Goal: Information Seeking & Learning: Learn about a topic

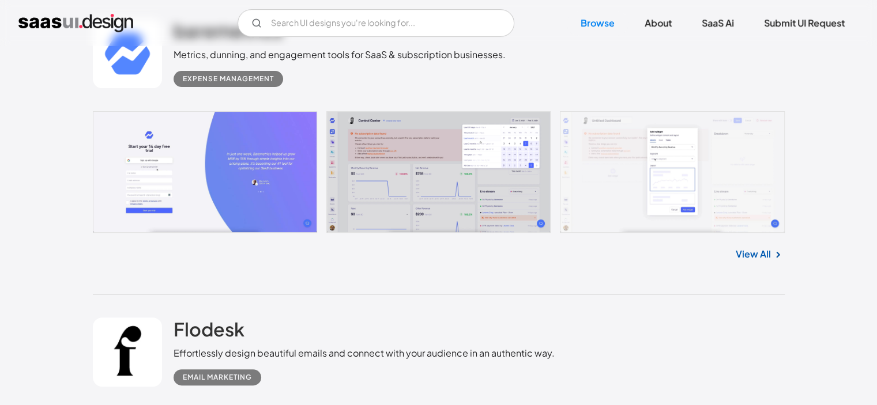
scroll to position [338, 0]
click at [219, 168] on link at bounding box center [439, 172] width 692 height 122
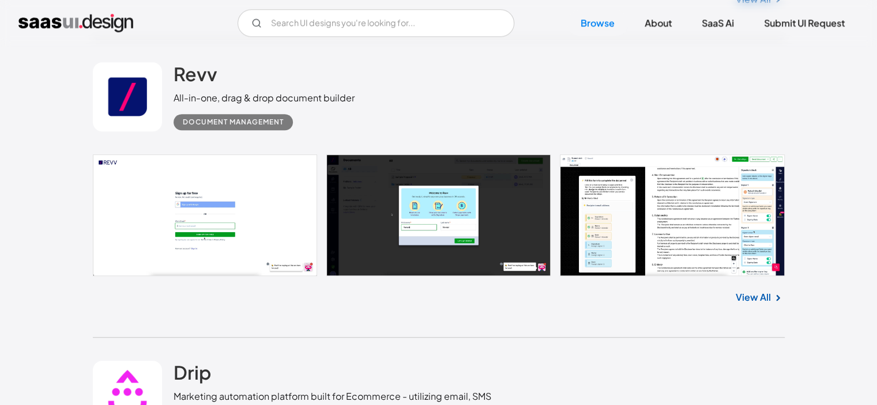
scroll to position [911, 0]
click at [318, 28] on input "Email Form" at bounding box center [376, 23] width 277 height 28
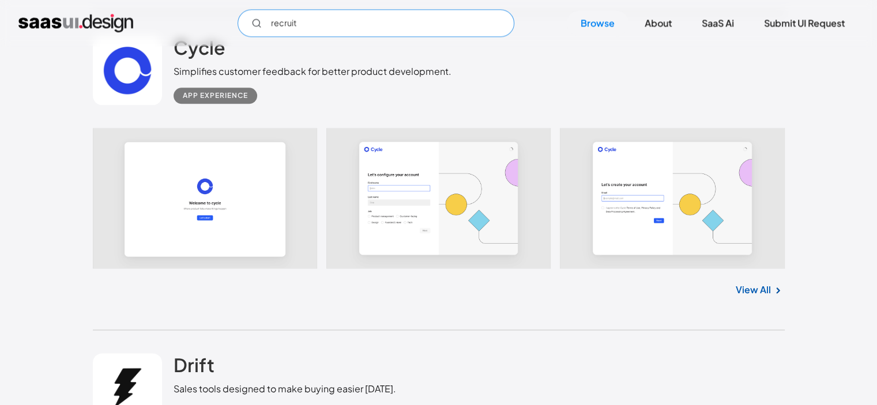
scroll to position [1534, 0]
type input "recruit"
click at [341, 198] on link at bounding box center [439, 198] width 692 height 141
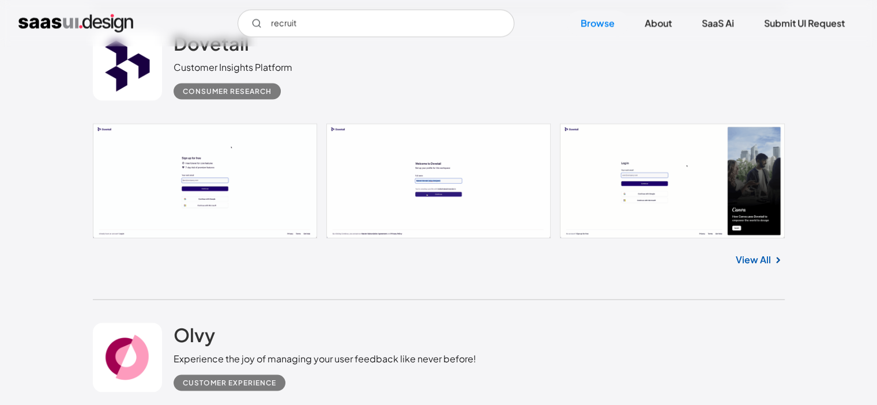
scroll to position [2067, 0]
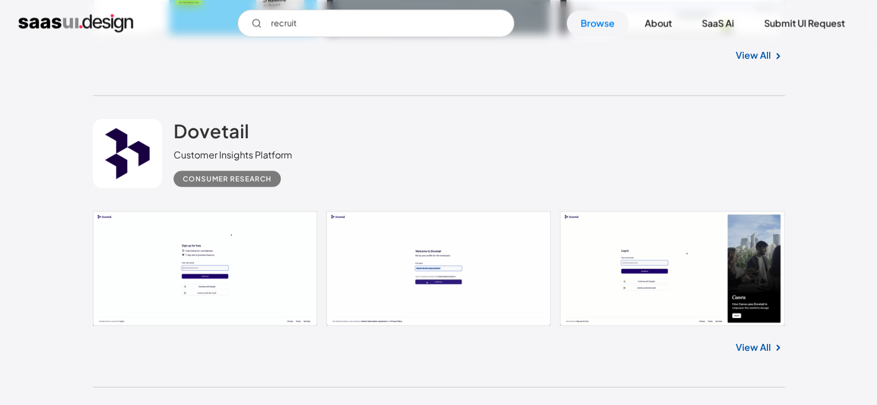
click at [227, 260] on link at bounding box center [439, 268] width 692 height 115
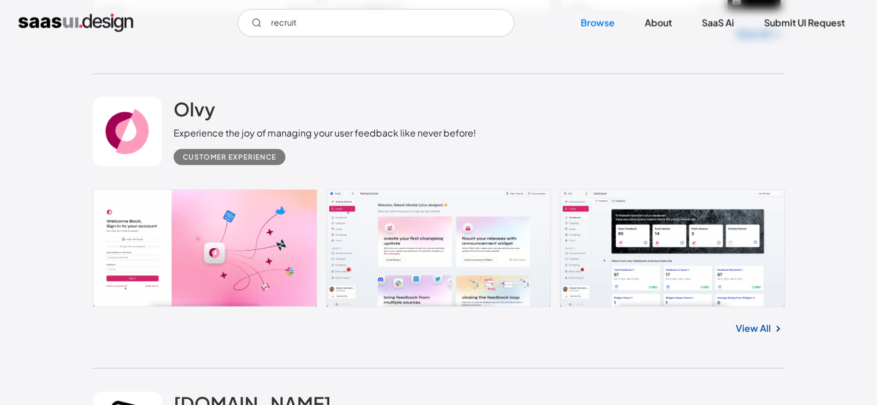
scroll to position [2401, 0]
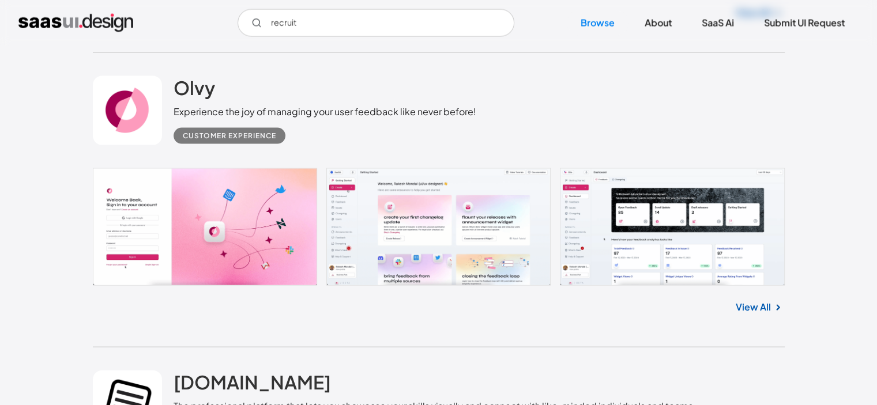
click at [261, 225] on link at bounding box center [439, 227] width 692 height 118
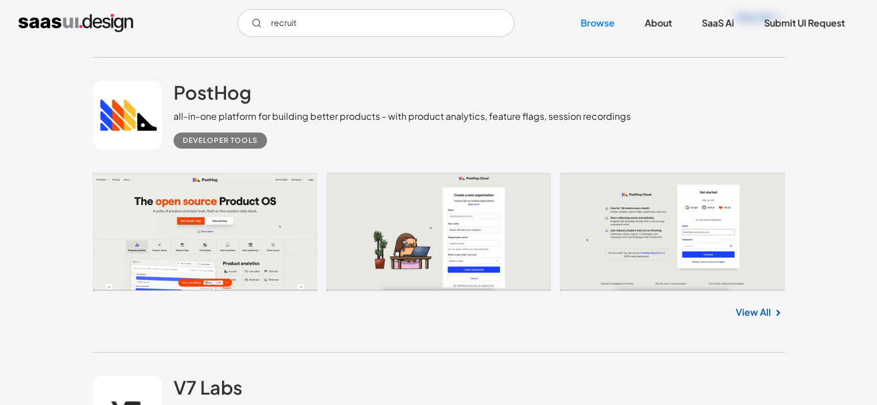
scroll to position [4237, 0]
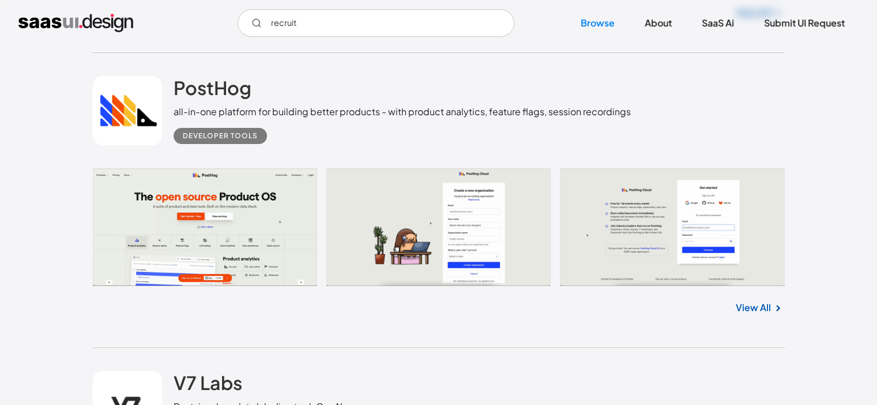
click at [284, 238] on link at bounding box center [439, 227] width 692 height 118
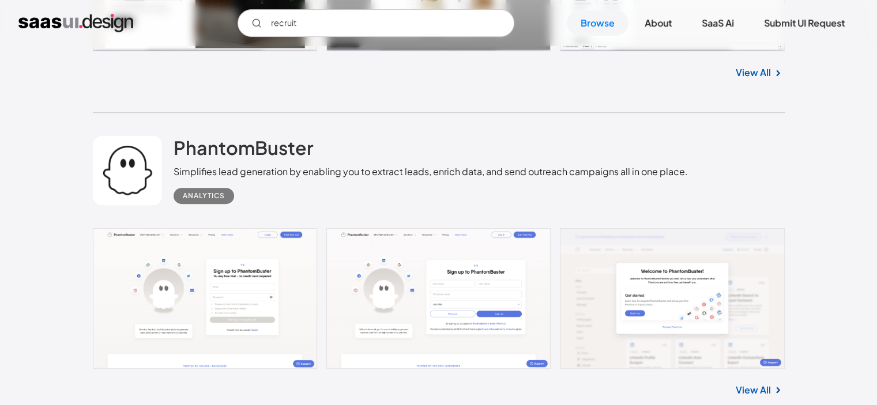
scroll to position [4826, 0]
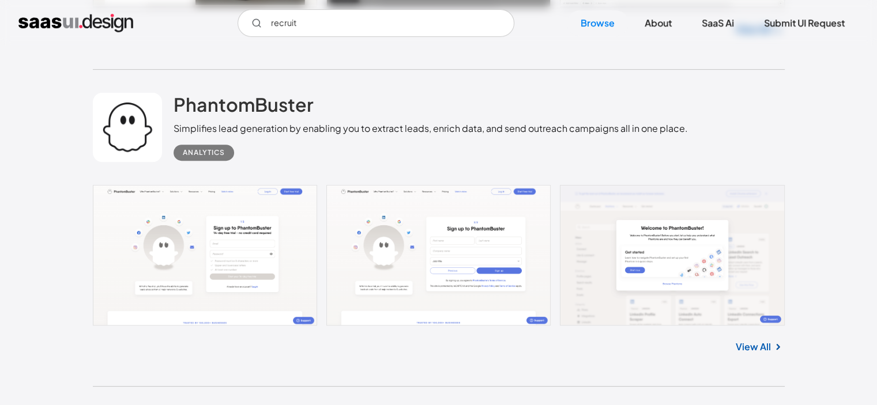
click at [283, 263] on link at bounding box center [439, 255] width 692 height 141
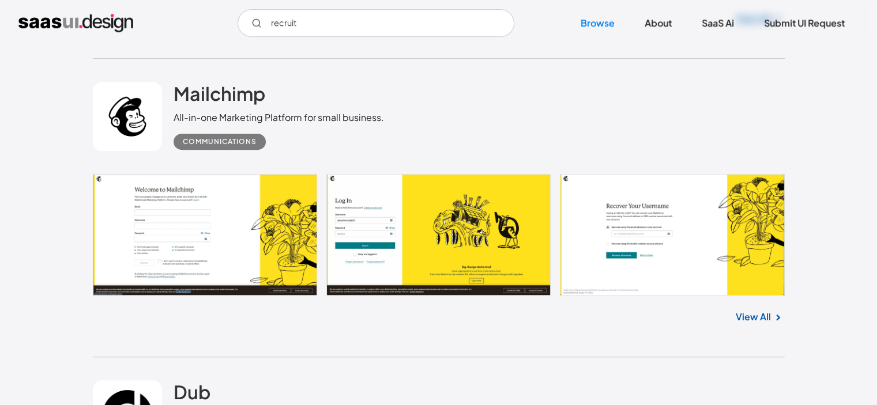
scroll to position [5170, 0]
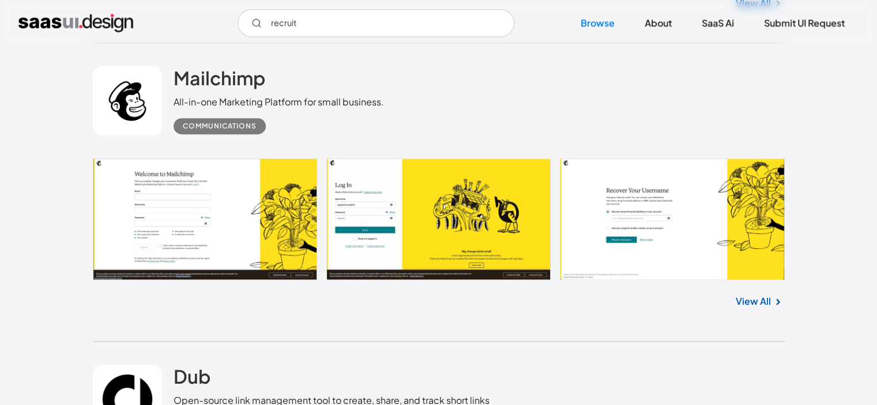
click at [259, 231] on link at bounding box center [439, 220] width 692 height 122
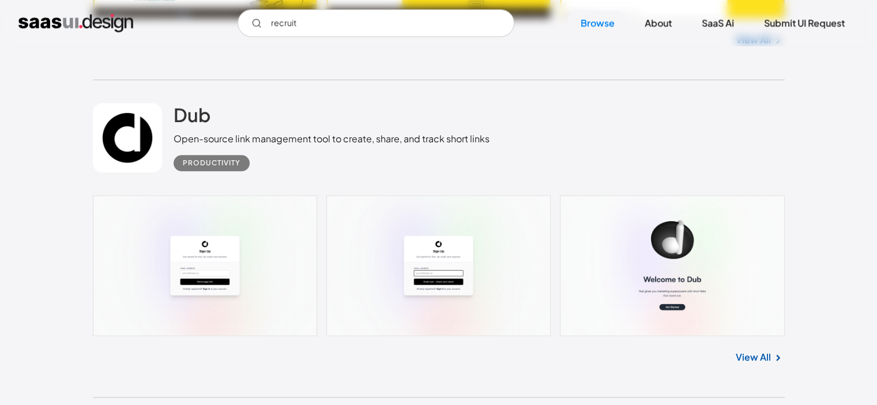
scroll to position [5440, 0]
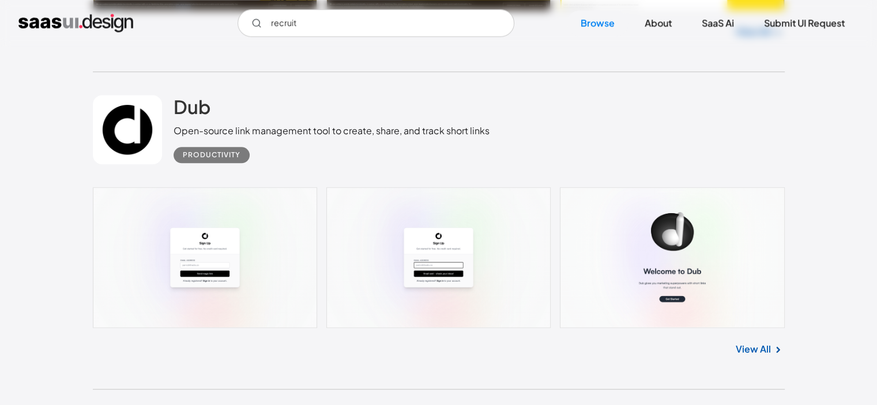
click at [255, 251] on link at bounding box center [439, 257] width 692 height 141
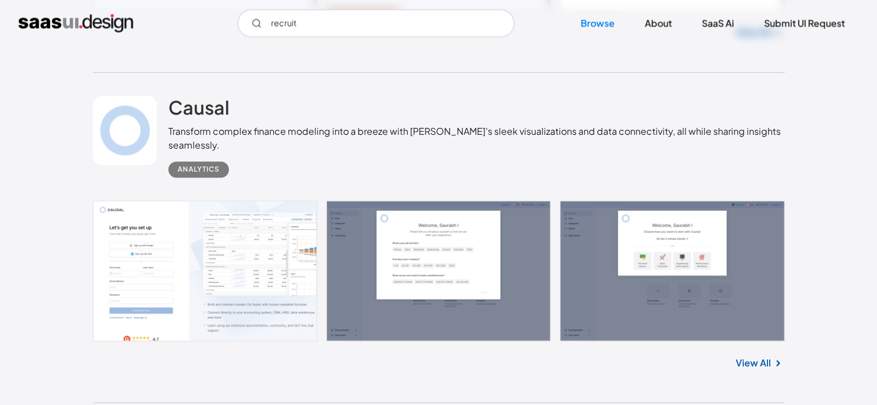
scroll to position [6361, 0]
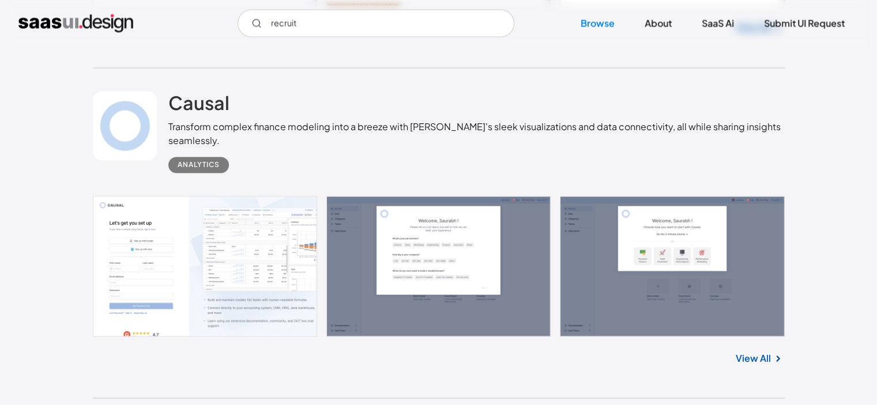
click at [295, 310] on link at bounding box center [439, 266] width 692 height 141
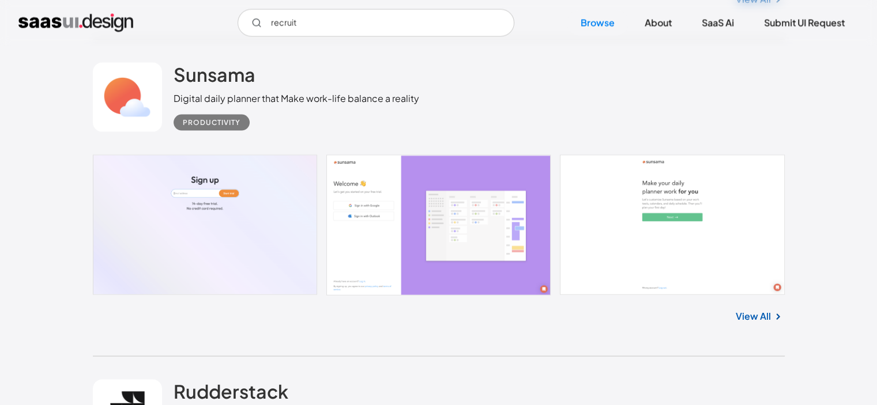
scroll to position [6726, 0]
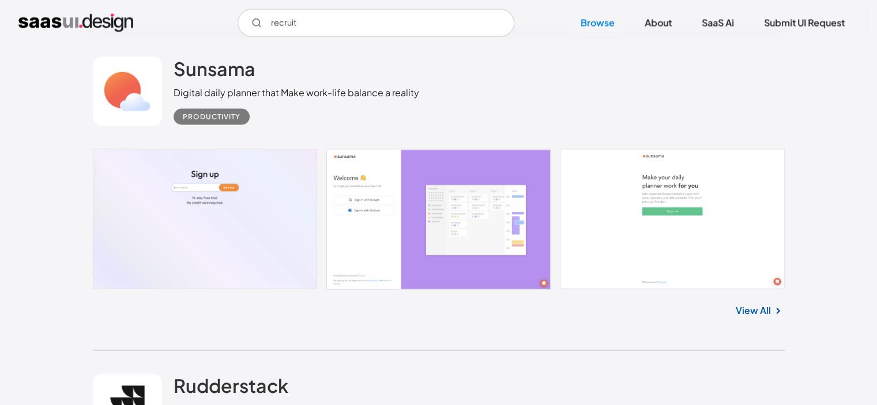
click at [268, 236] on link at bounding box center [439, 219] width 692 height 141
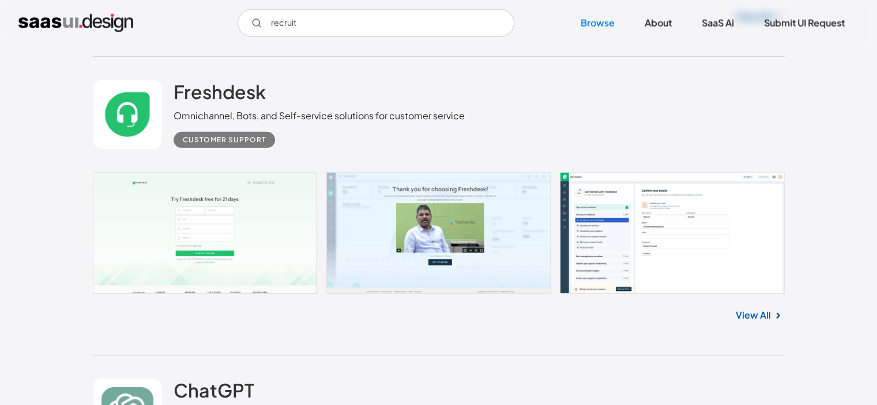
scroll to position [7655, 0]
click at [274, 263] on link at bounding box center [439, 233] width 692 height 122
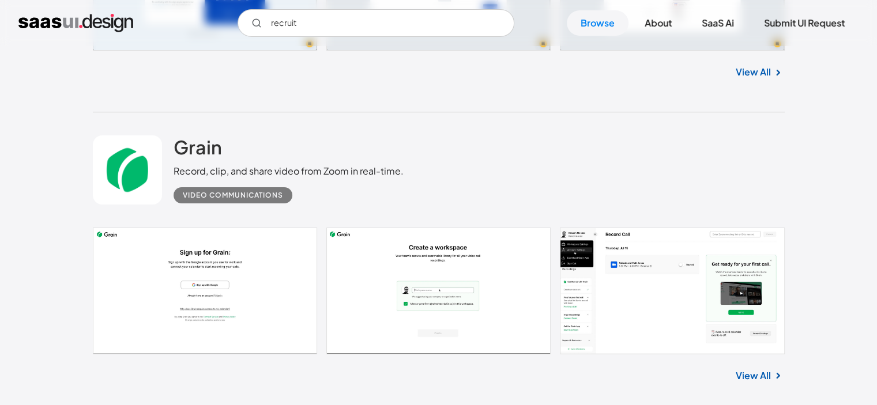
scroll to position [8520, 0]
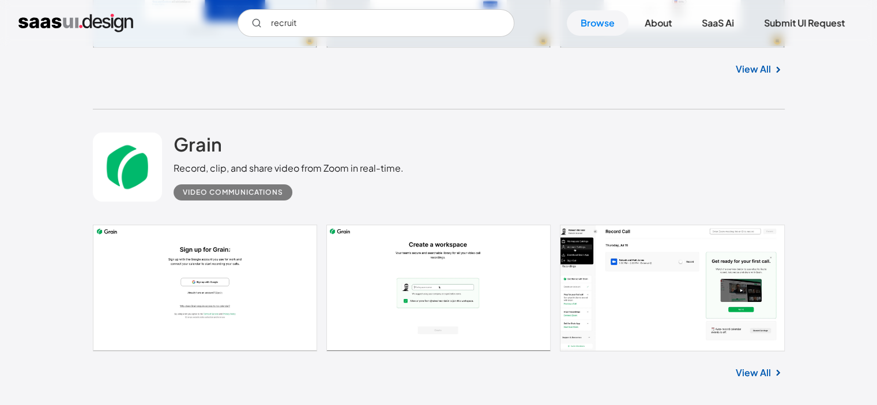
click at [235, 290] on link at bounding box center [439, 288] width 692 height 127
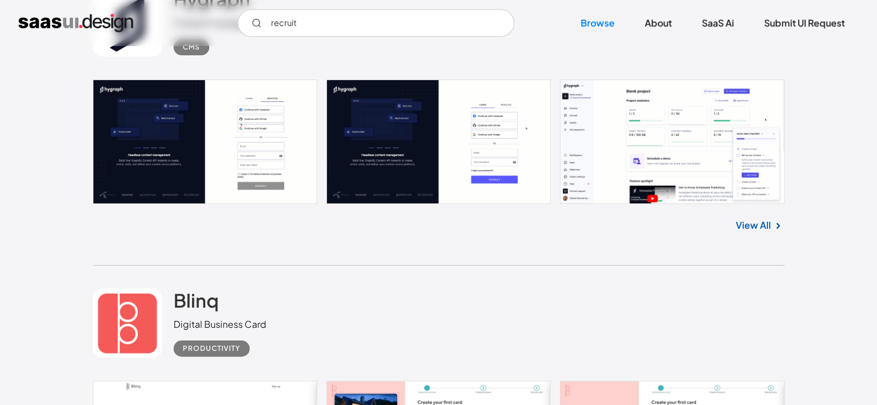
scroll to position [8969, 0]
click at [252, 152] on link at bounding box center [439, 141] width 692 height 125
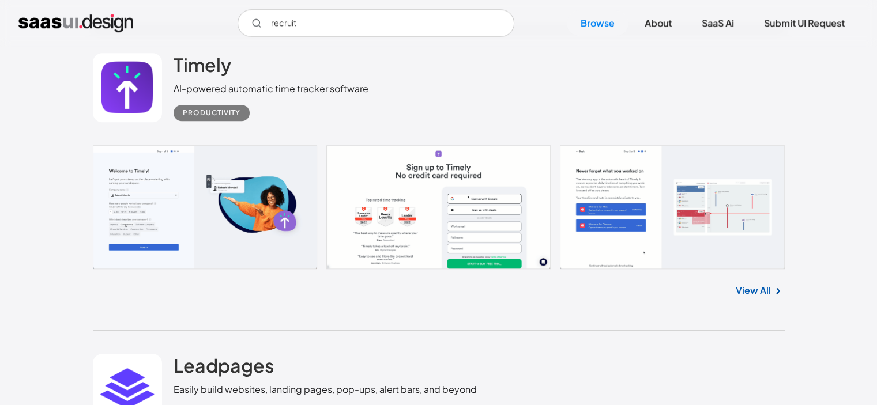
scroll to position [9823, 0]
click at [257, 217] on link at bounding box center [439, 207] width 692 height 125
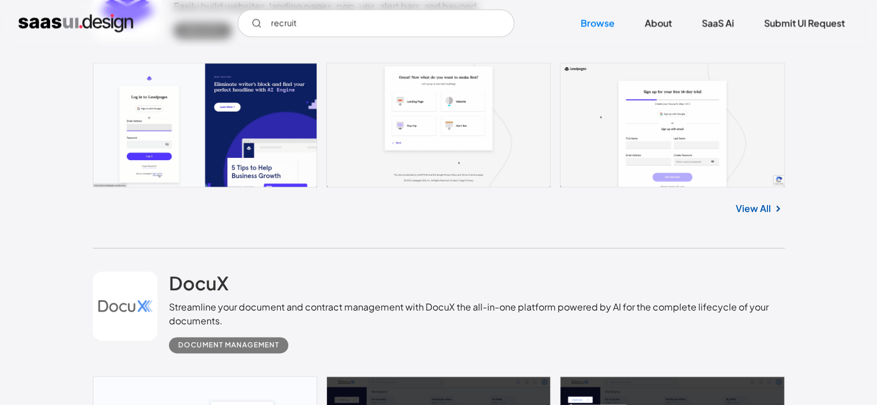
scroll to position [10202, 0]
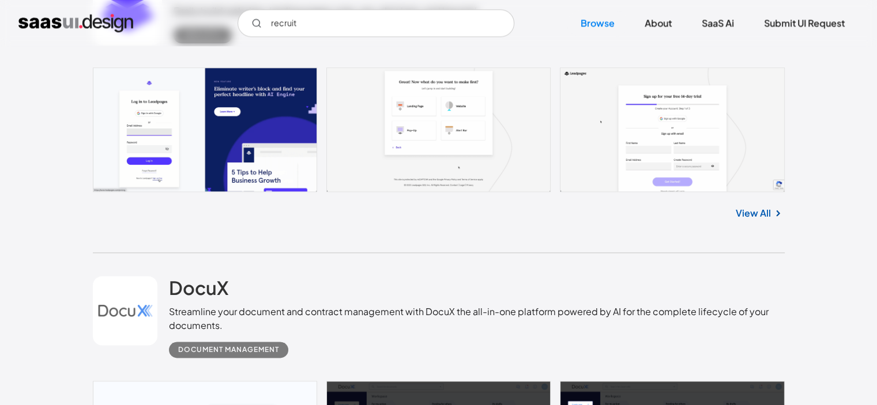
click at [252, 121] on link at bounding box center [439, 129] width 692 height 125
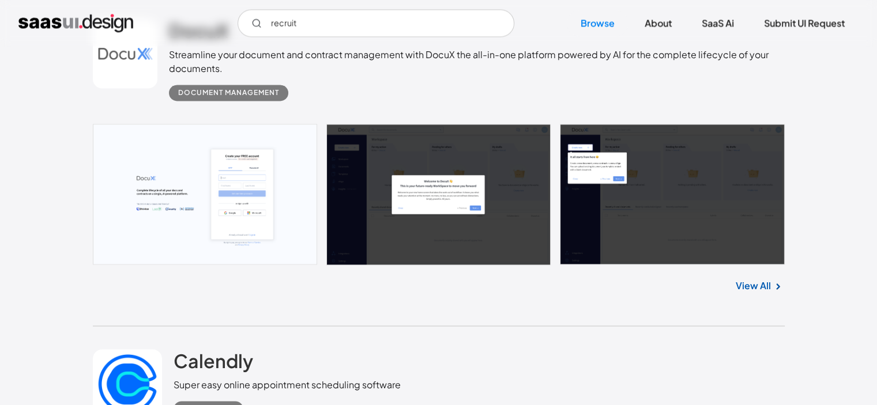
scroll to position [10457, 0]
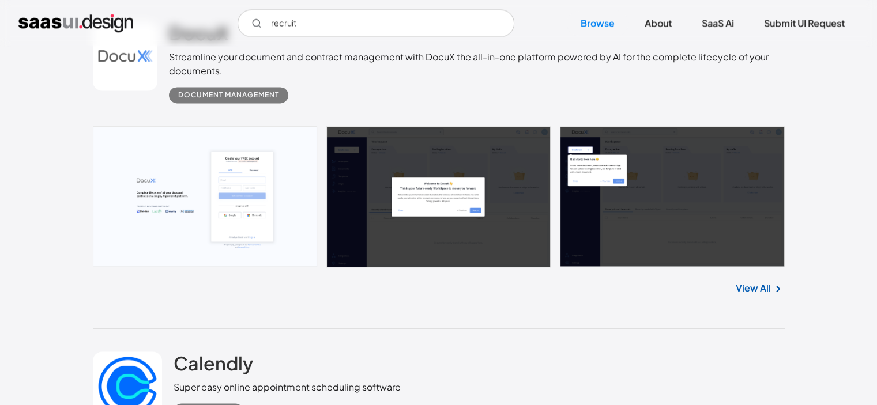
click at [262, 206] on link at bounding box center [439, 196] width 692 height 141
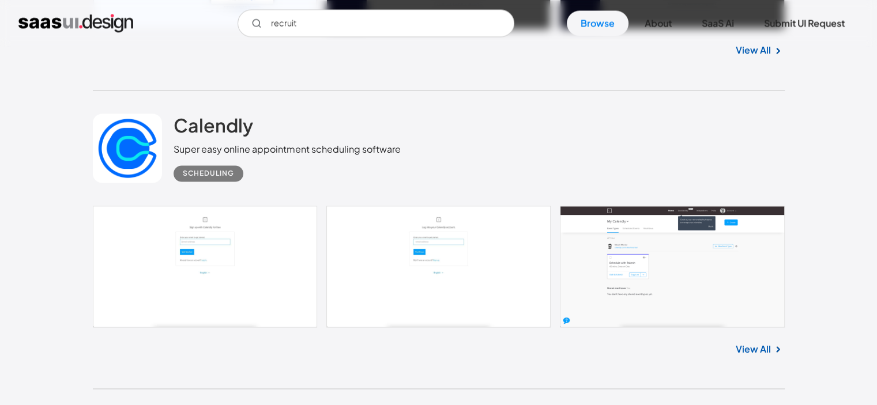
scroll to position [10695, 0]
click at [250, 258] on link at bounding box center [439, 266] width 692 height 122
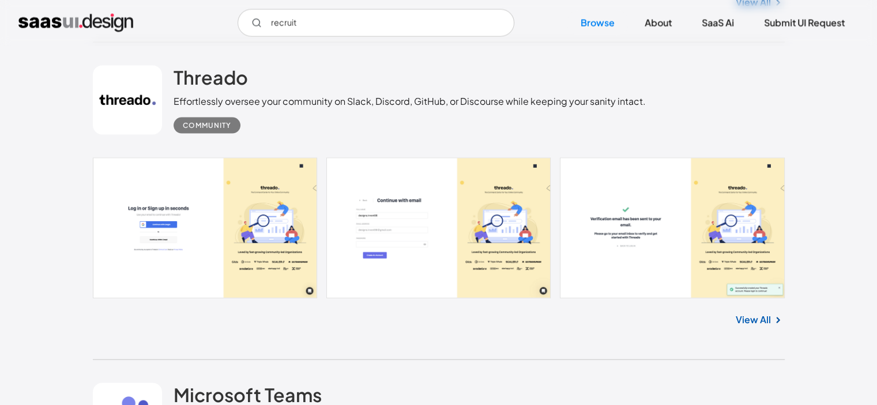
scroll to position [11041, 0]
click at [232, 215] on link at bounding box center [439, 228] width 692 height 141
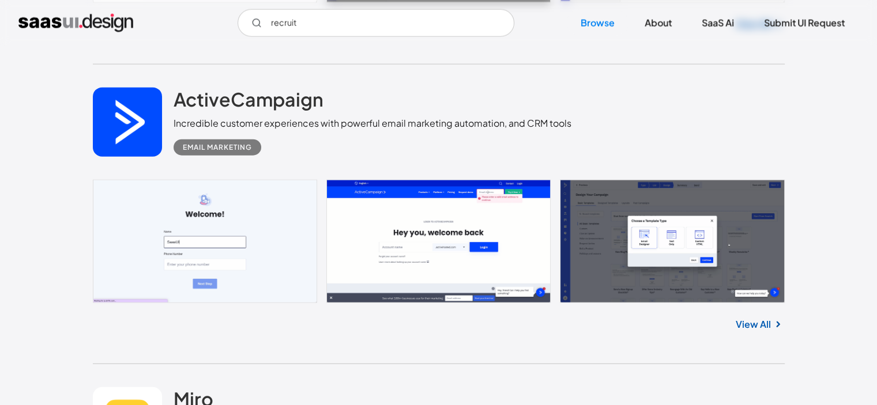
scroll to position [11639, 0]
click at [215, 219] on link at bounding box center [439, 241] width 692 height 123
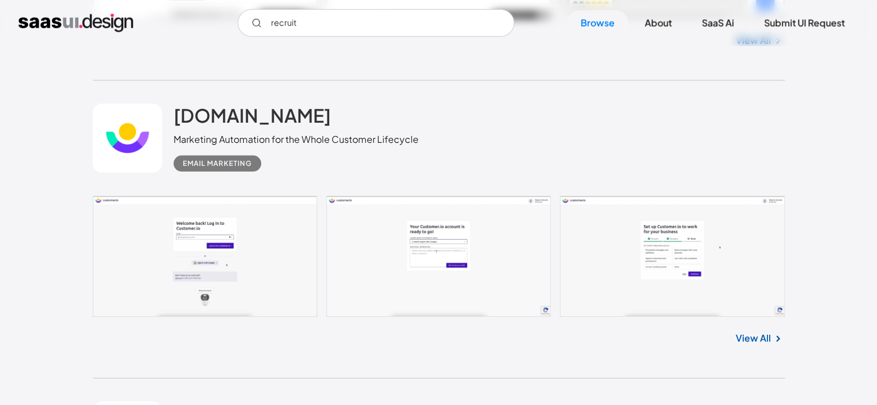
scroll to position [12226, 0]
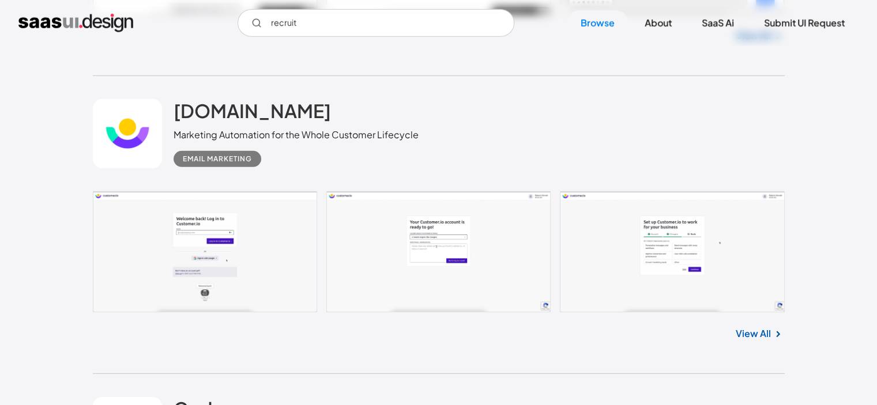
click at [262, 247] on link at bounding box center [439, 252] width 692 height 122
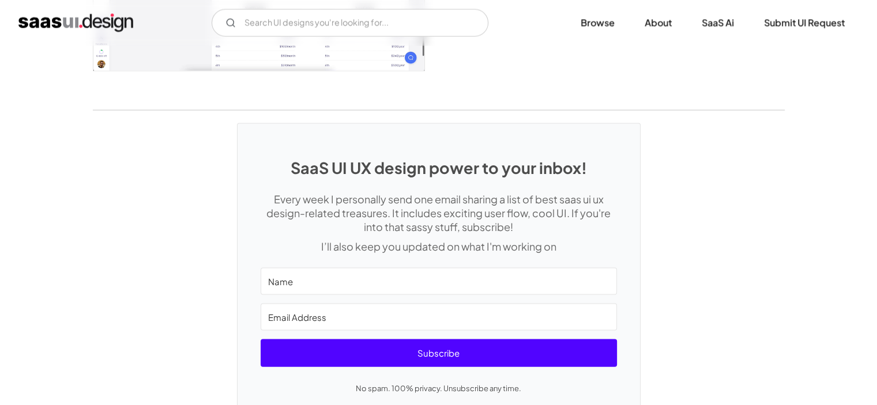
scroll to position [2394, 0]
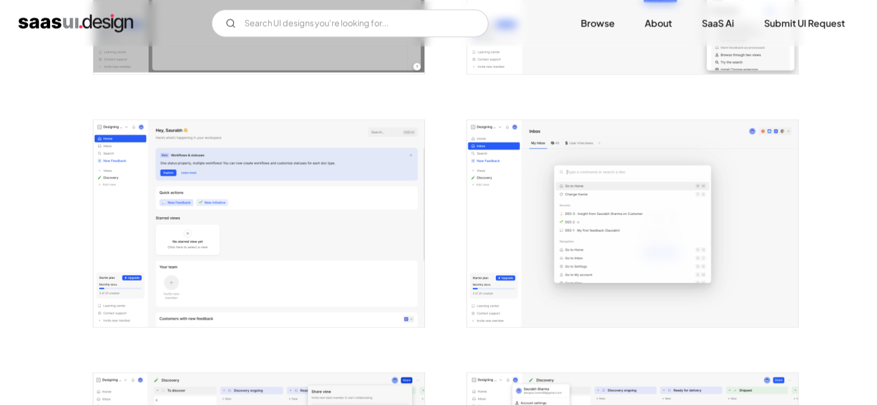
scroll to position [2177, 0]
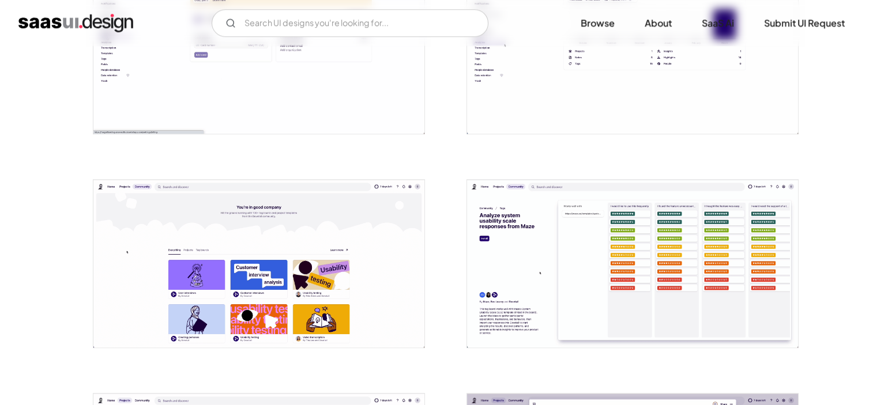
scroll to position [949, 0]
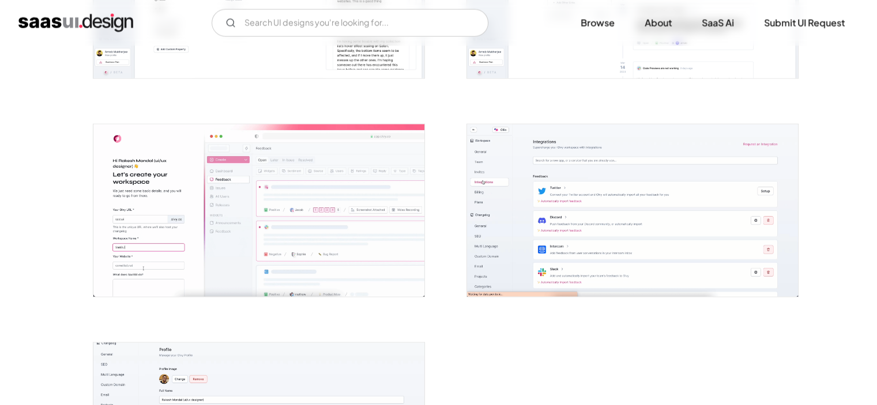
scroll to position [2689, 0]
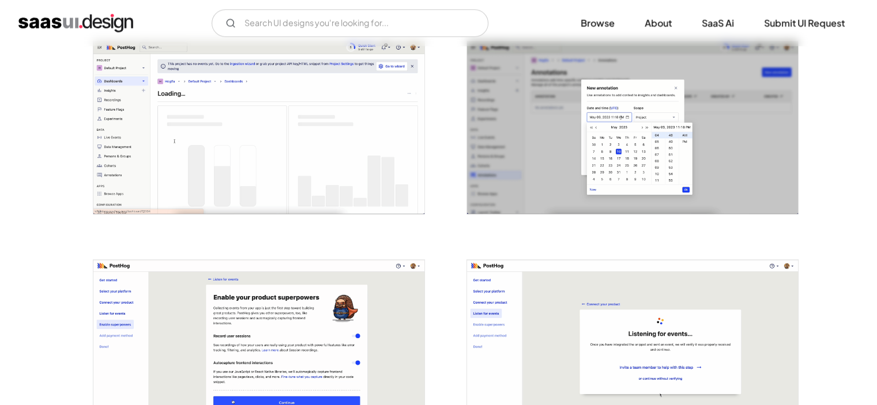
scroll to position [890, 0]
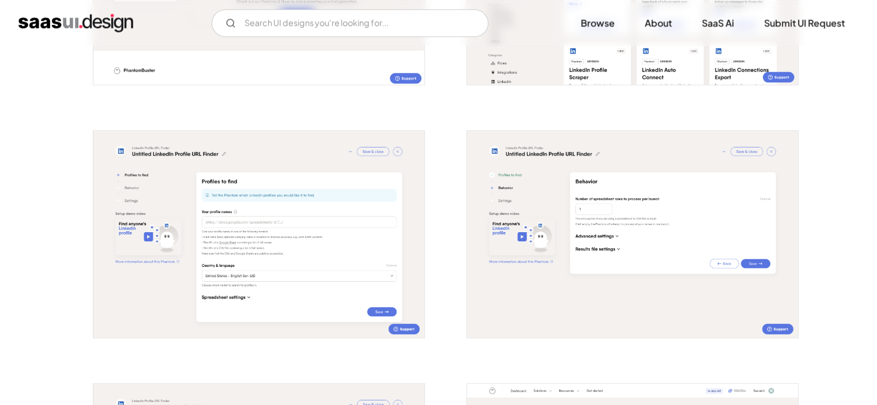
scroll to position [1068, 0]
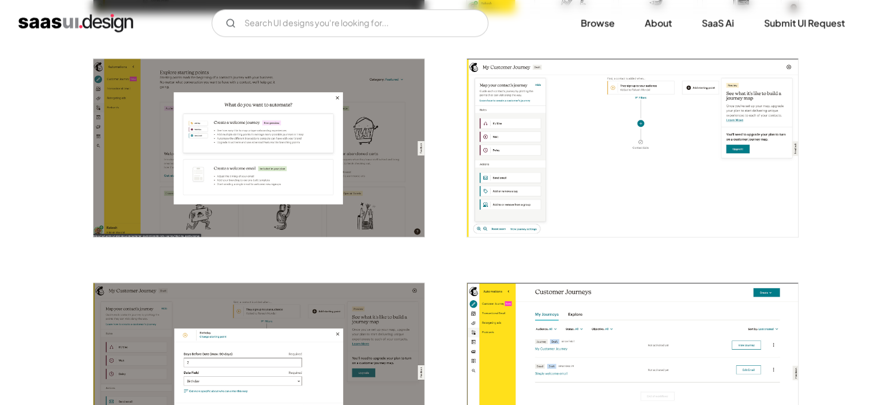
scroll to position [1111, 0]
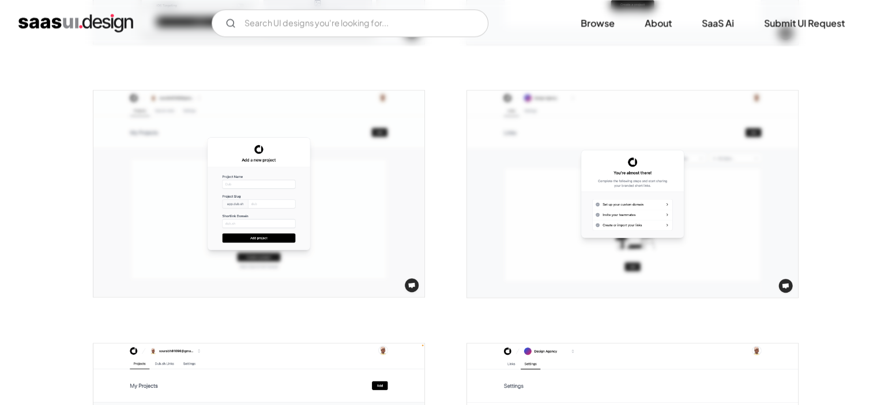
scroll to position [1708, 0]
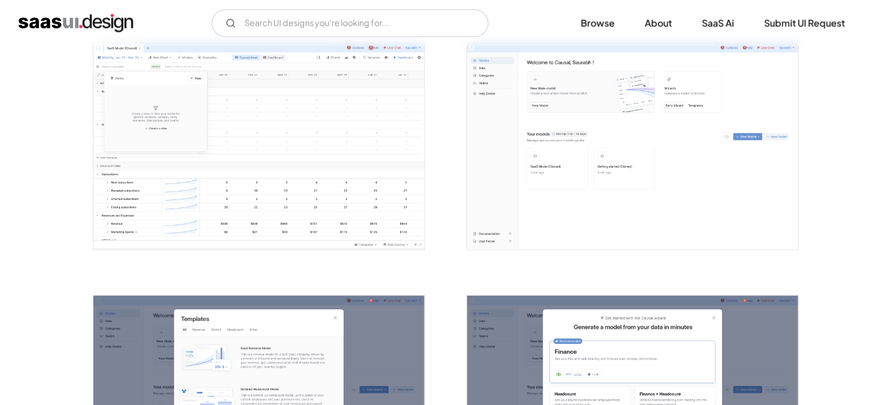
scroll to position [749, 0]
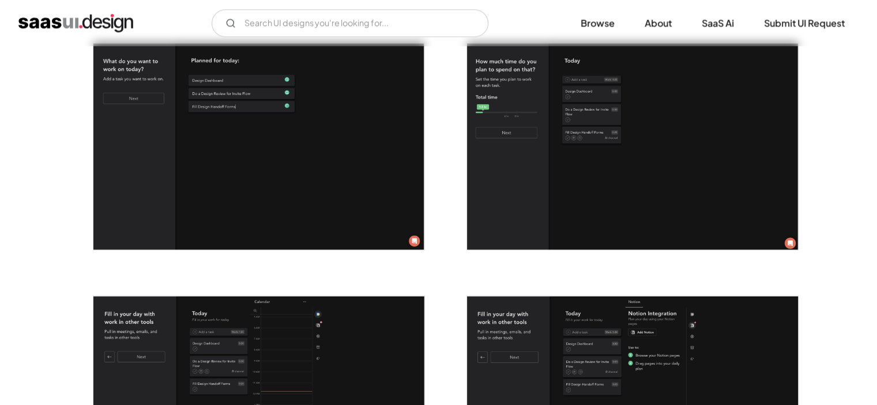
scroll to position [1502, 0]
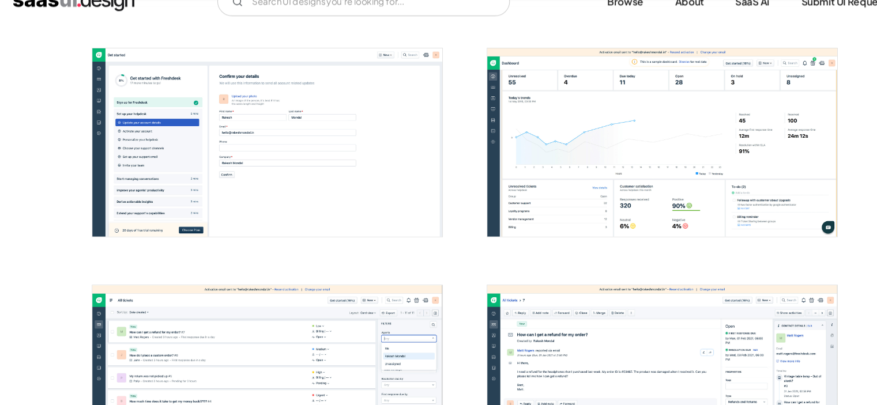
scroll to position [429, 0]
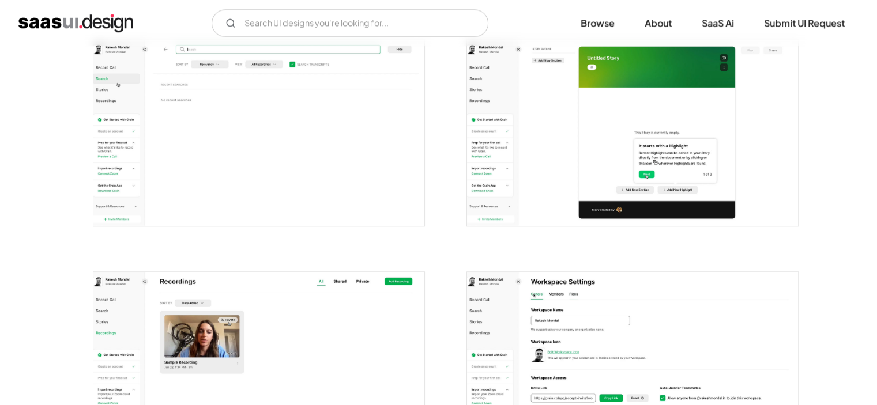
scroll to position [1160, 0]
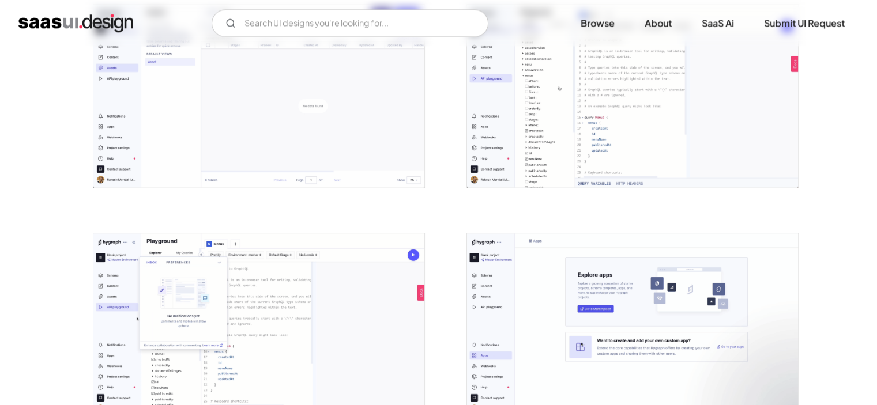
scroll to position [1679, 0]
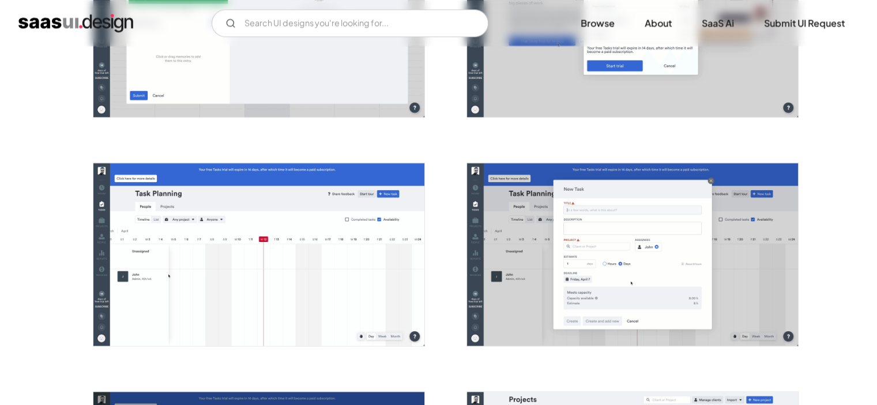
scroll to position [1714, 0]
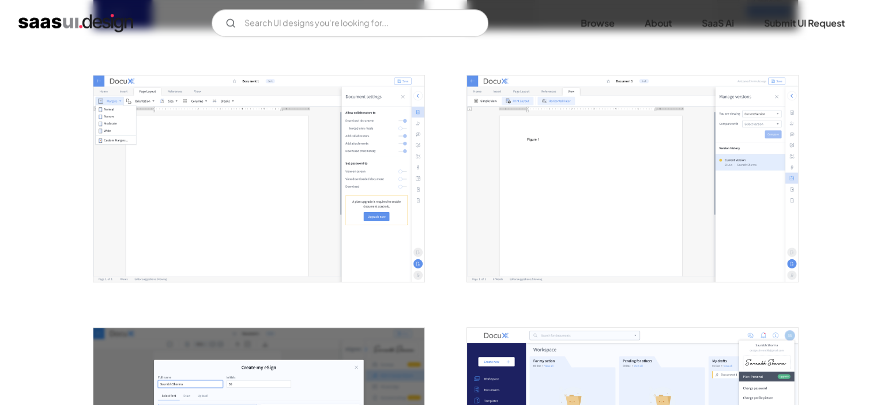
scroll to position [972, 0]
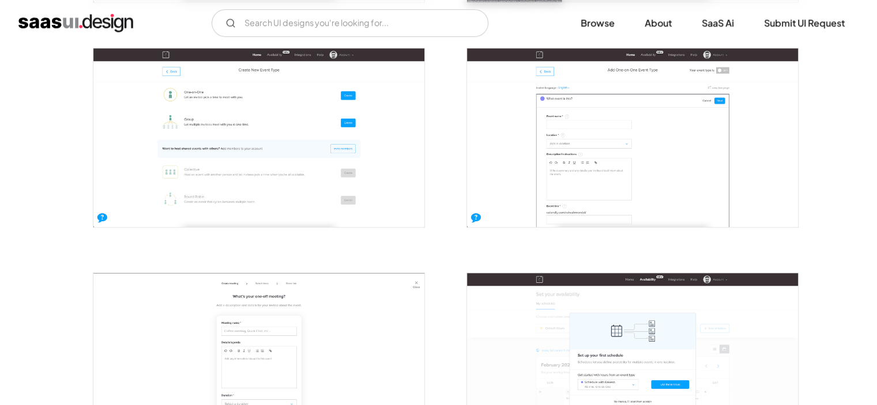
scroll to position [673, 0]
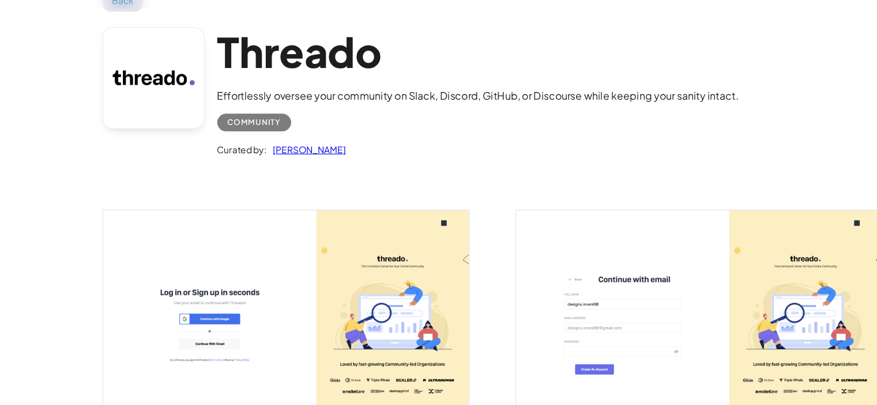
scroll to position [47, 0]
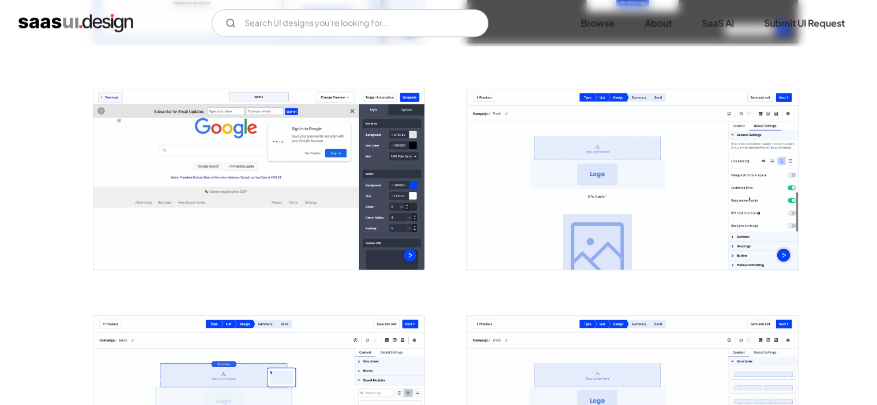
scroll to position [973, 0]
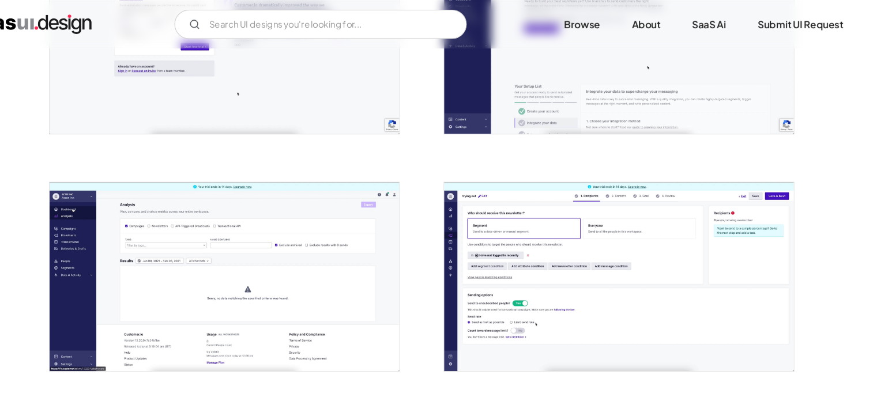
scroll to position [770, 0]
drag, startPoint x: 380, startPoint y: 144, endPoint x: 302, endPoint y: 175, distance: 84.4
click at [356, 157] on div at bounding box center [252, 256] width 346 height 224
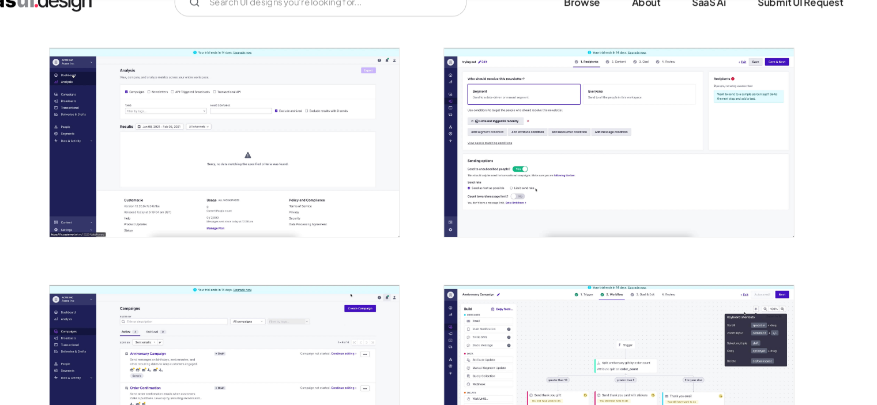
scroll to position [877, 0]
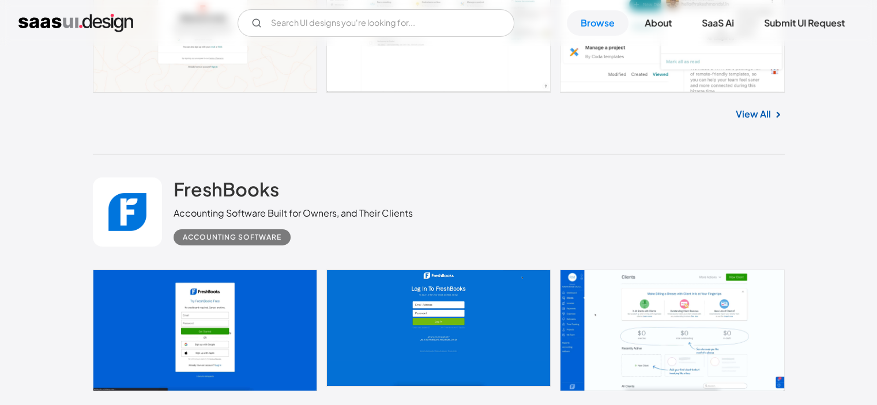
scroll to position [12746, 0]
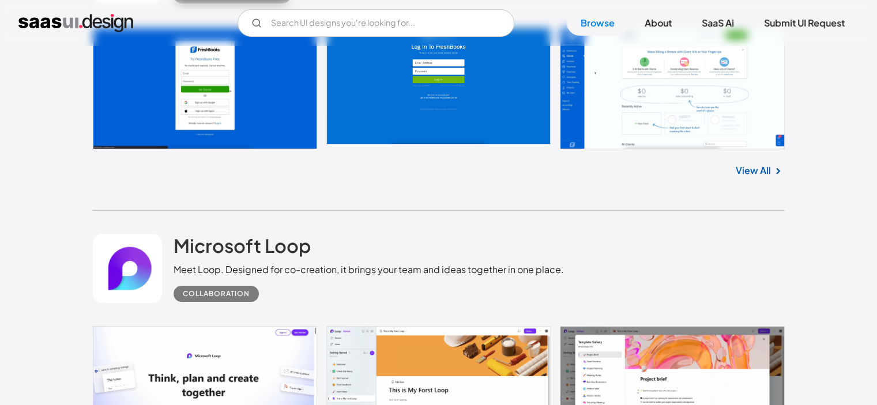
scroll to position [12987, 0]
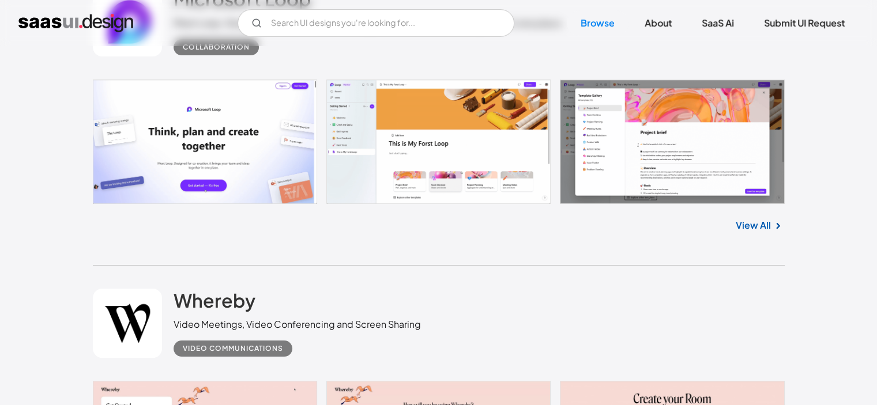
scroll to position [13234, 0]
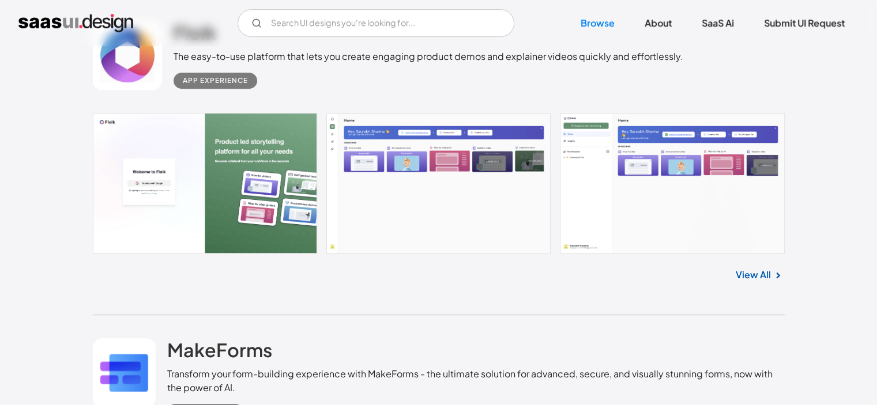
scroll to position [13807, 0]
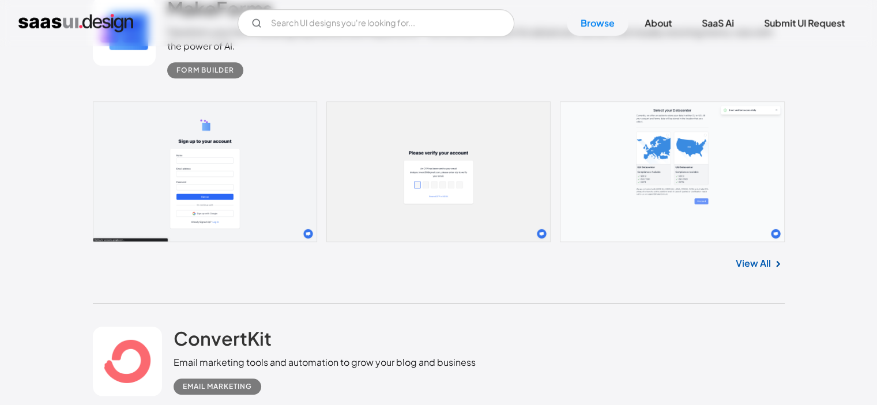
scroll to position [14147, 0]
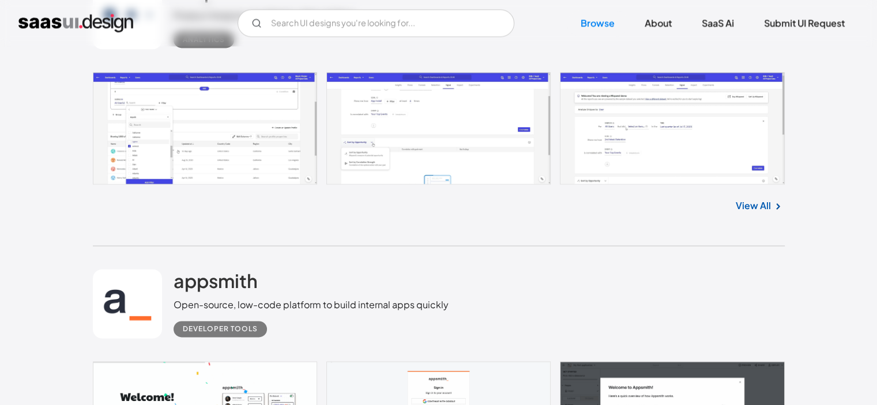
scroll to position [14767, 0]
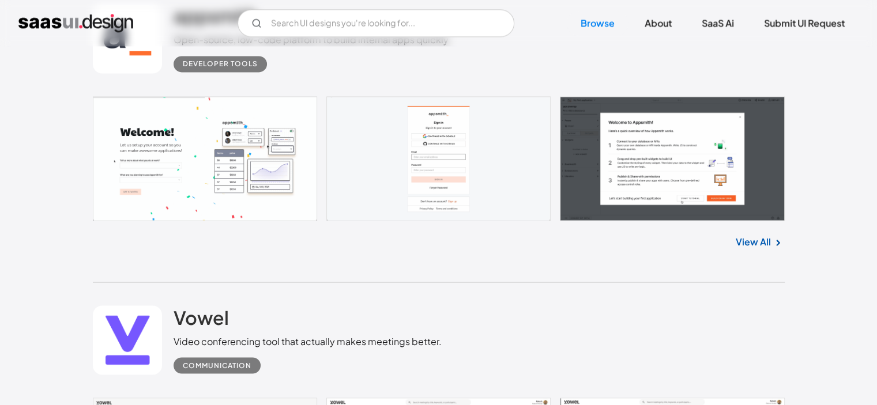
scroll to position [15048, 0]
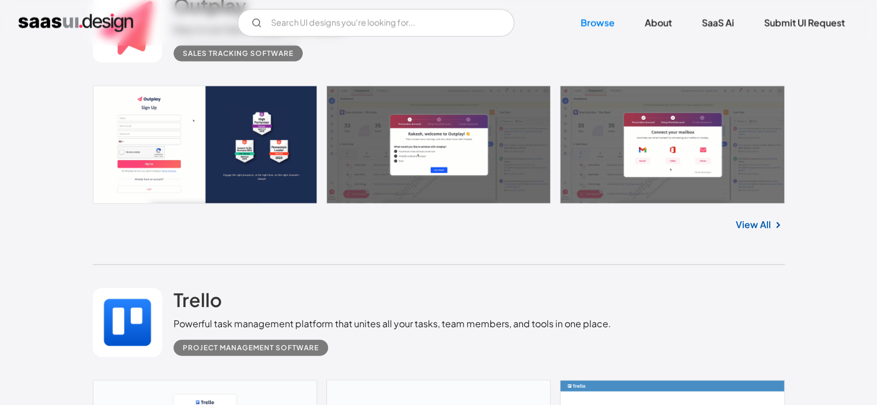
scroll to position [15659, 0]
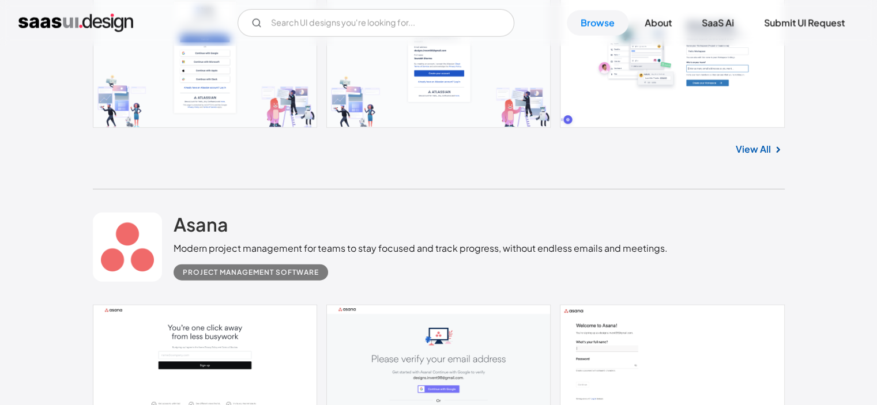
scroll to position [16008, 0]
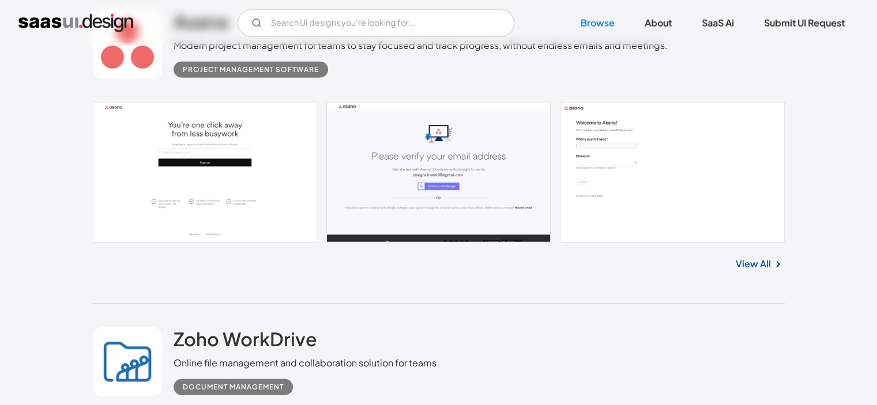
scroll to position [16255, 0]
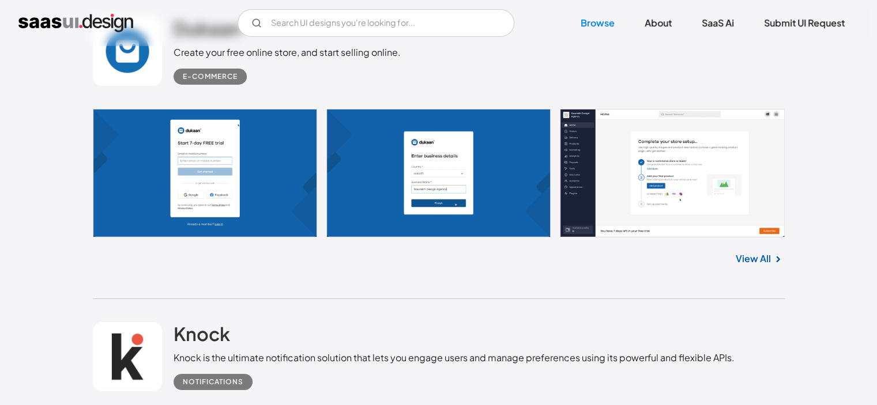
scroll to position [17184, 0]
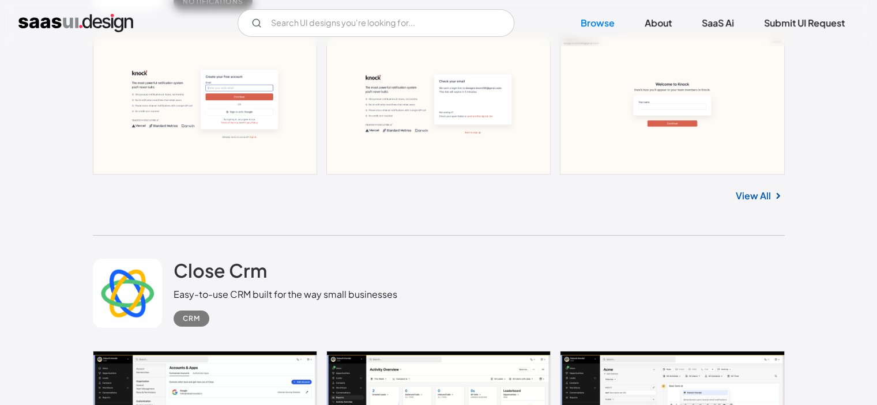
scroll to position [17559, 0]
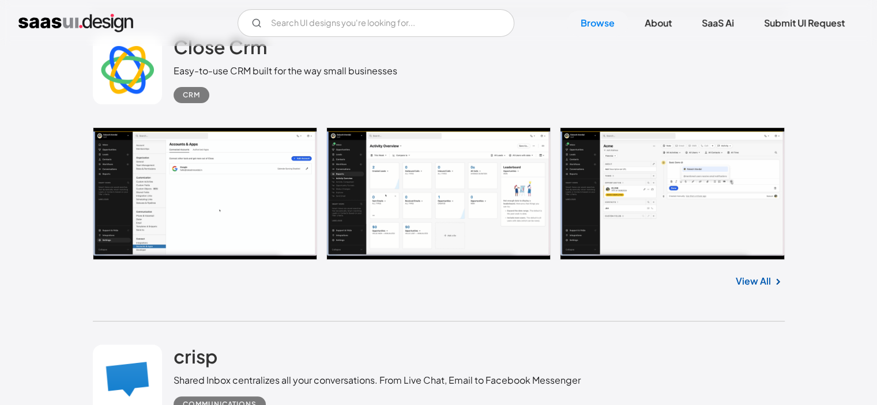
scroll to position [17789, 0]
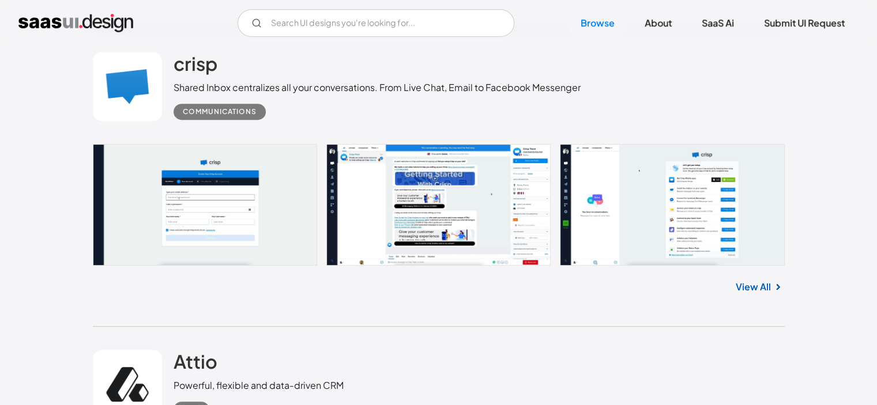
scroll to position [18081, 0]
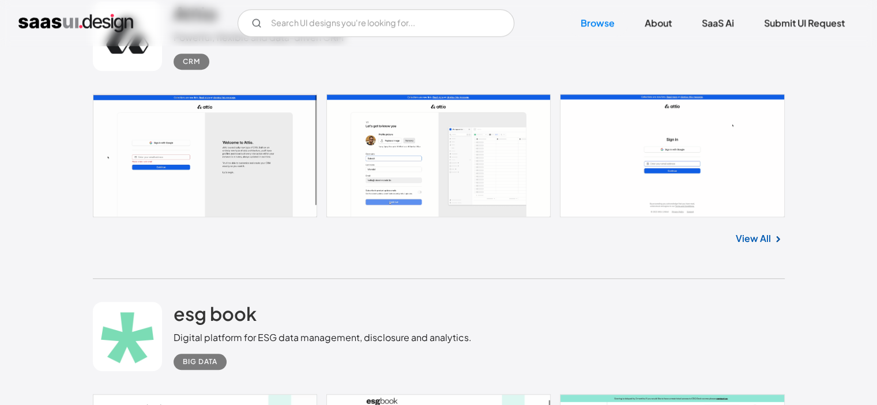
scroll to position [18430, 0]
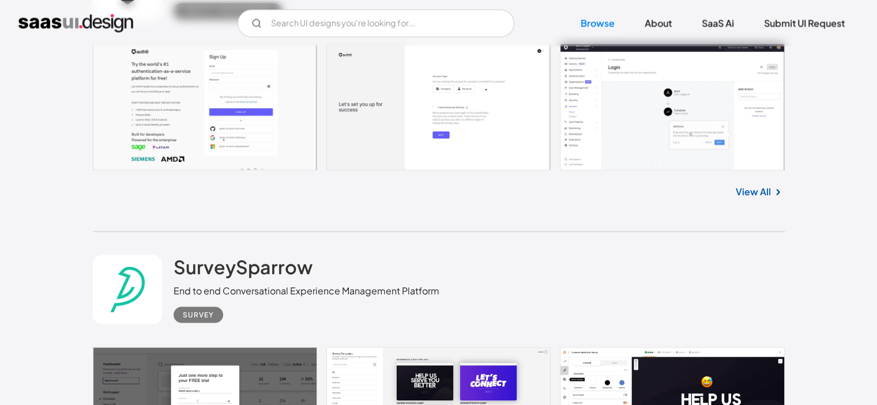
scroll to position [19701, 0]
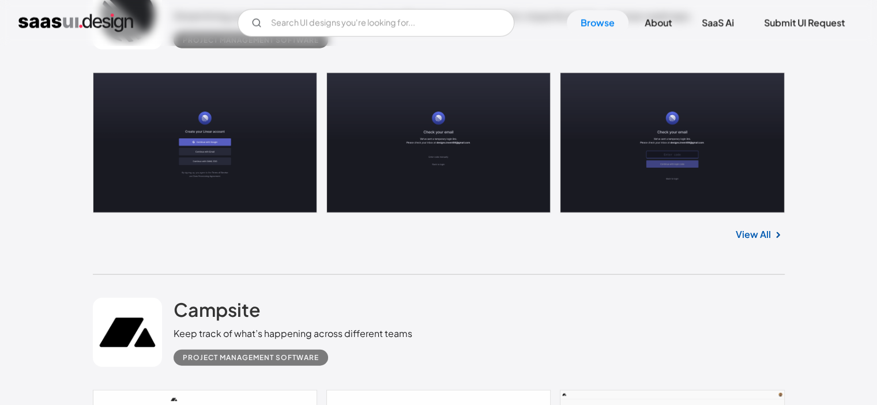
scroll to position [20266, 0]
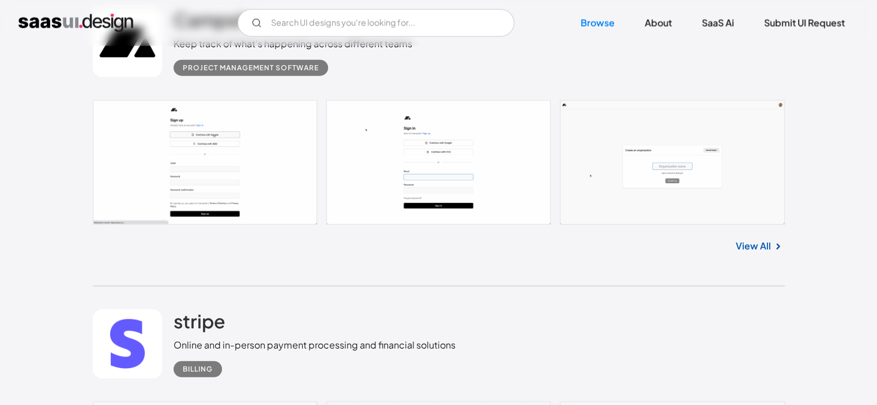
scroll to position [20570, 0]
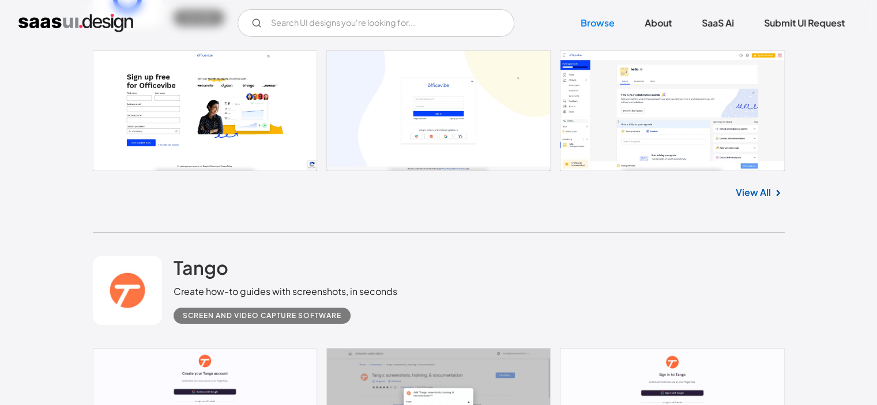
scroll to position [21531, 0]
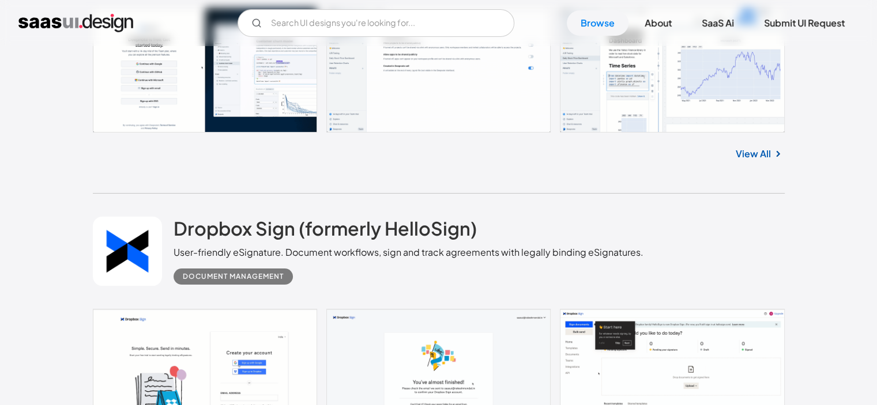
scroll to position [22172, 0]
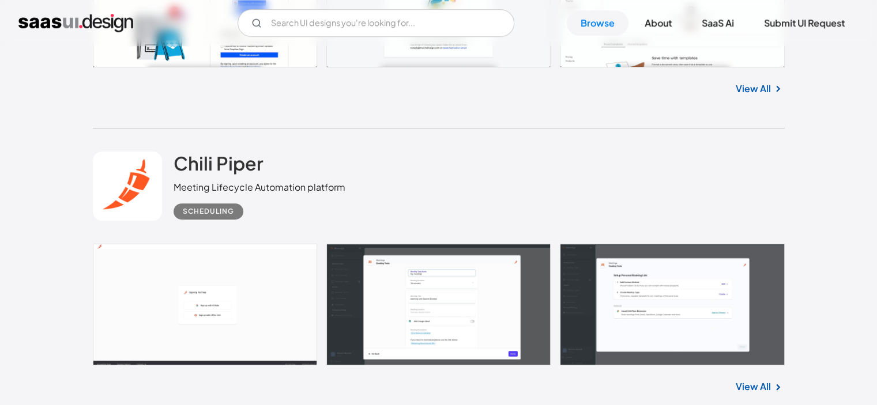
scroll to position [22539, 0]
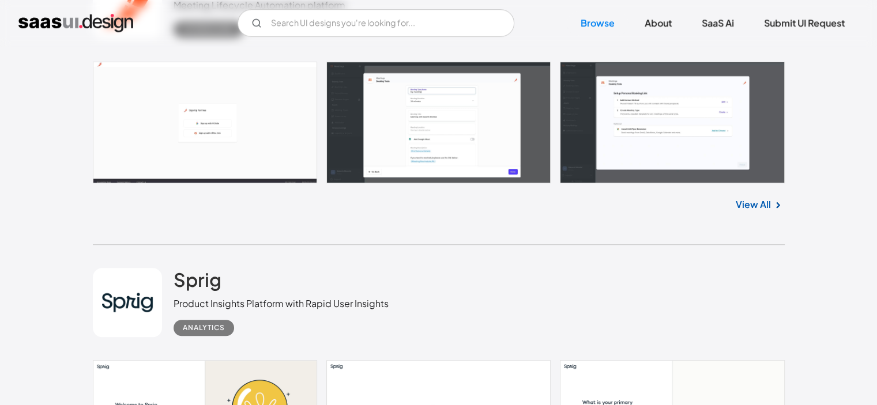
scroll to position [22713, 0]
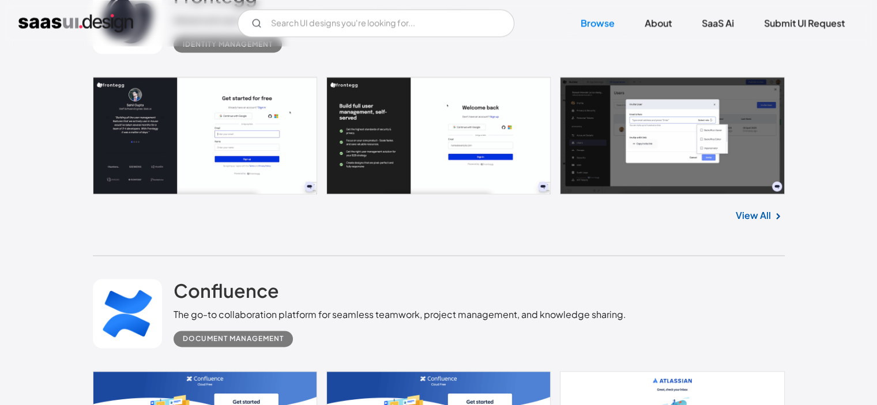
scroll to position [23632, 0]
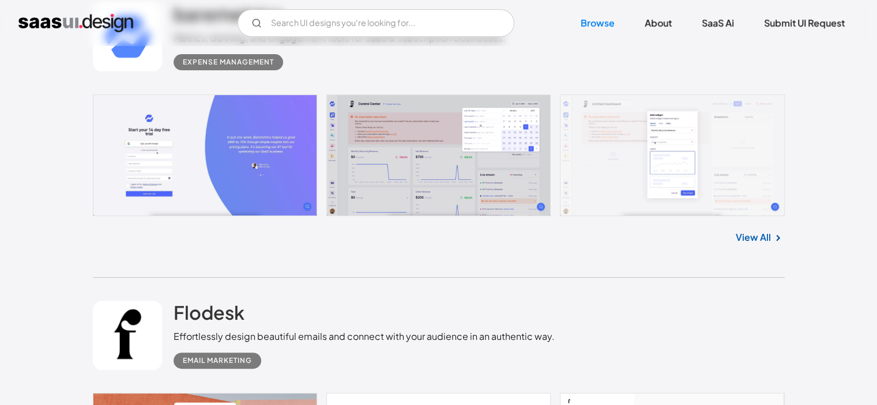
scroll to position [355, 0]
click at [193, 149] on link at bounding box center [439, 155] width 692 height 122
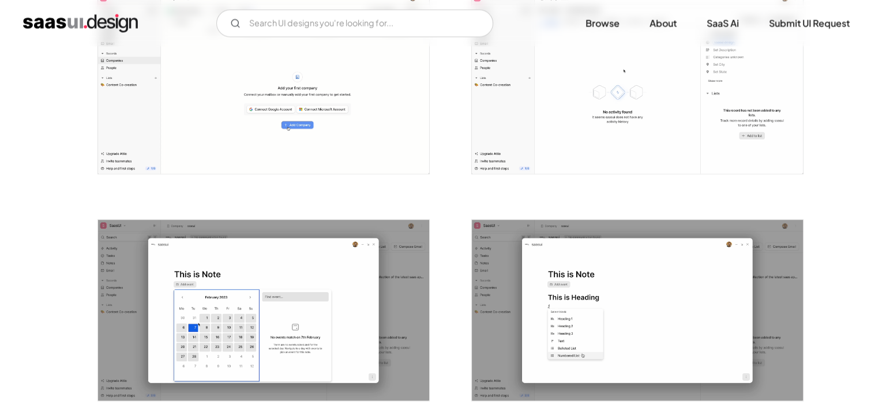
scroll to position [2101, 0]
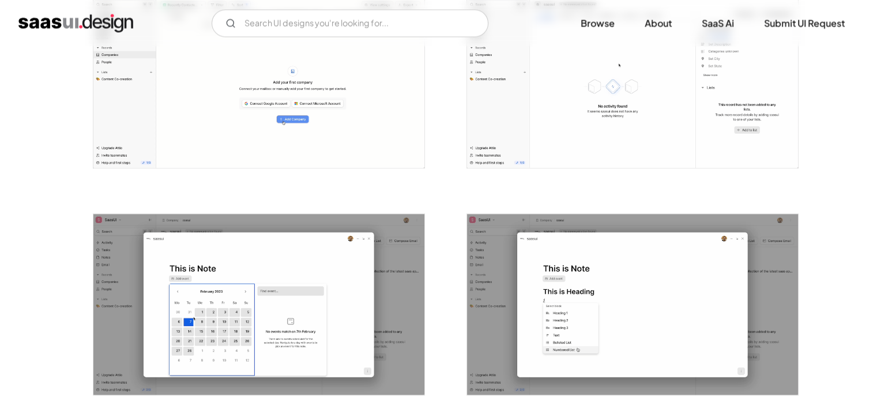
click at [396, 292] on img "open lightbox" at bounding box center [258, 304] width 331 height 181
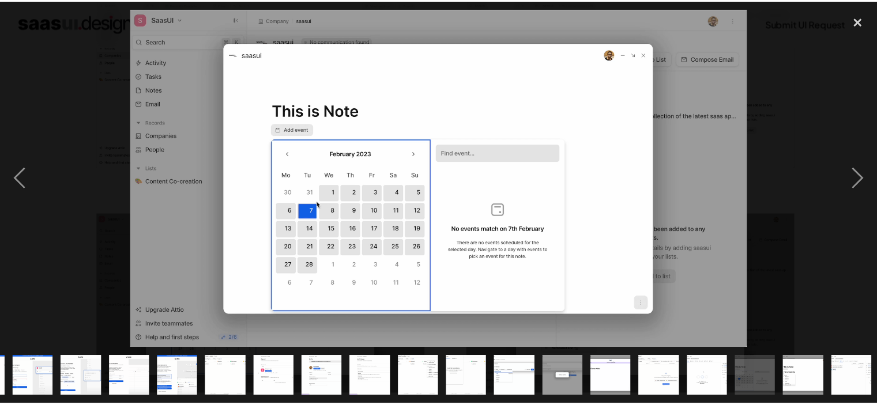
scroll to position [0, 338]
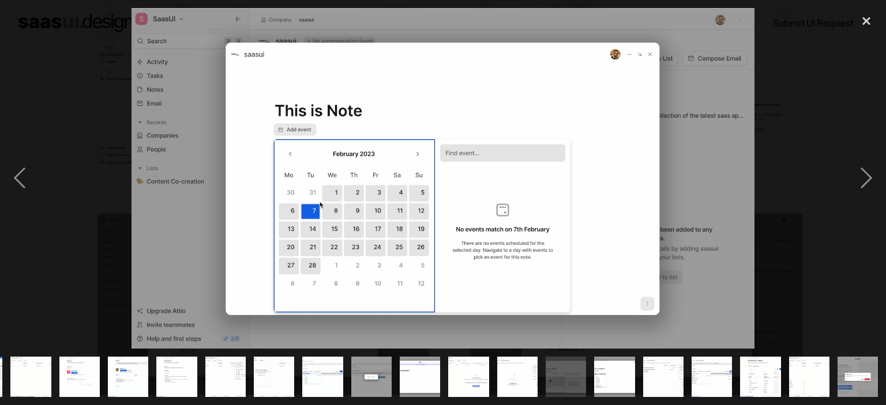
drag, startPoint x: 420, startPoint y: 362, endPoint x: 439, endPoint y: 168, distance: 194.7
click at [443, 217] on div at bounding box center [443, 202] width 886 height 405
click at [864, 21] on div "close lightbox" at bounding box center [865, 20] width 39 height 25
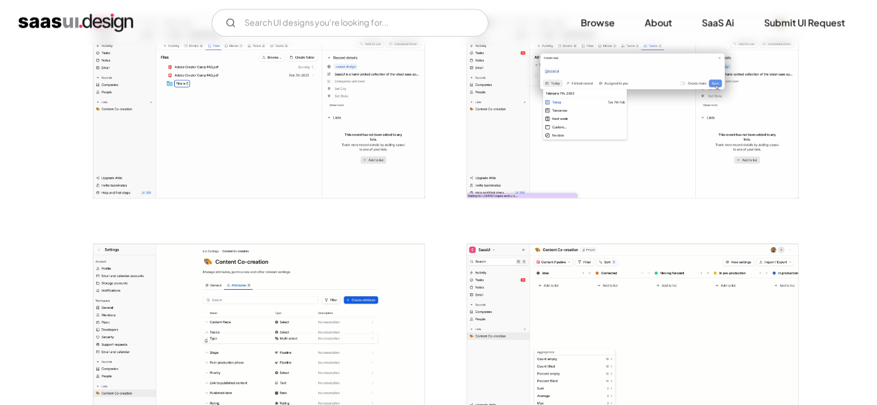
scroll to position [2526, 0]
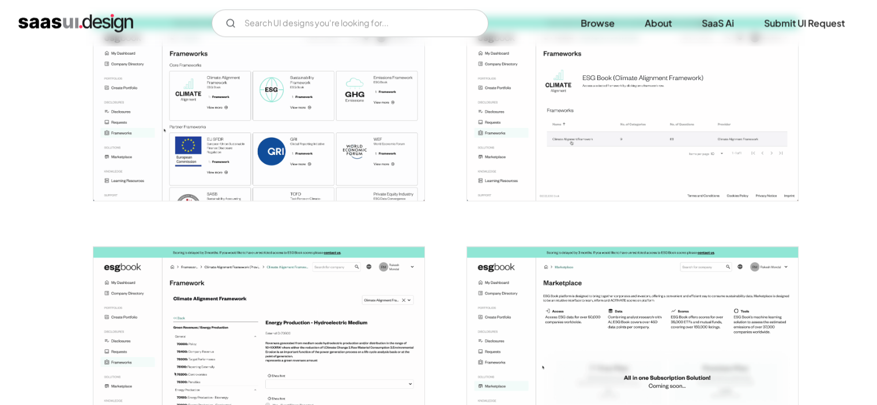
scroll to position [1631, 0]
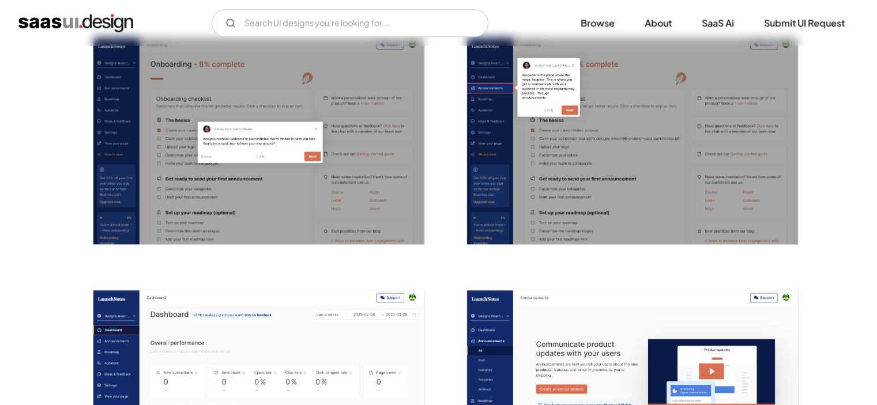
scroll to position [754, 0]
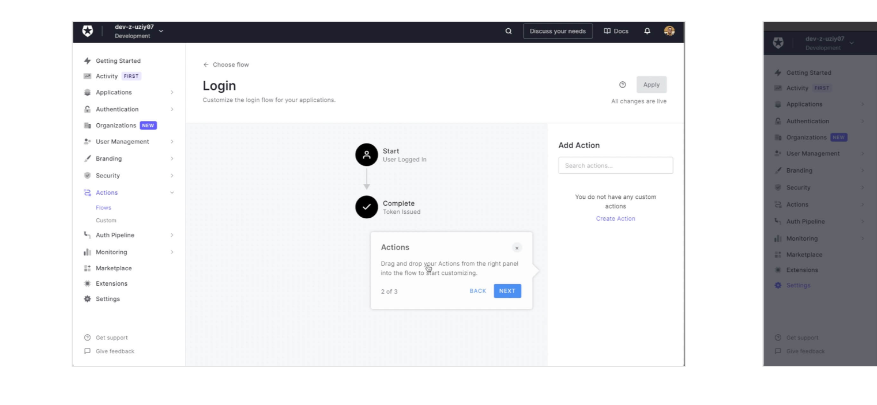
scroll to position [394, 0]
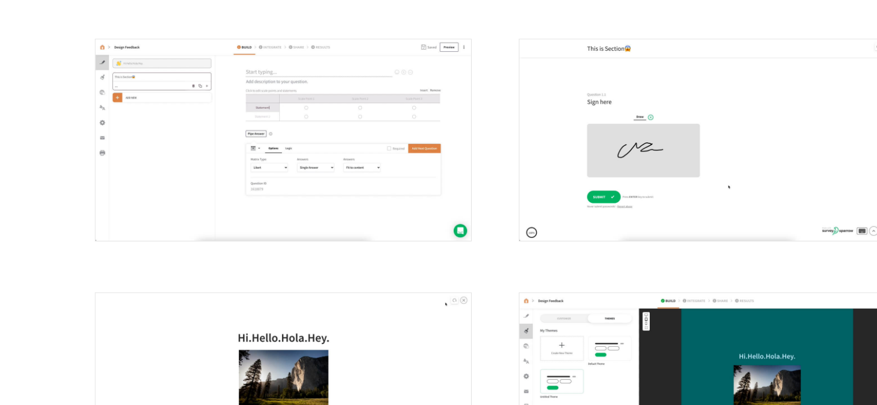
scroll to position [2424, 0]
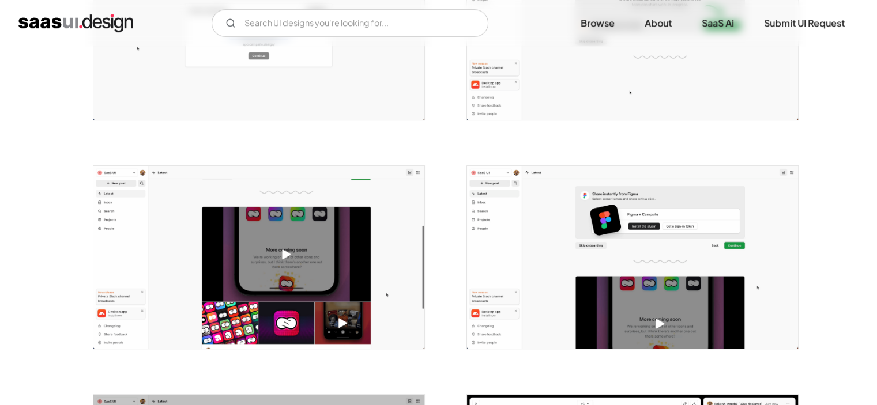
scroll to position [571, 0]
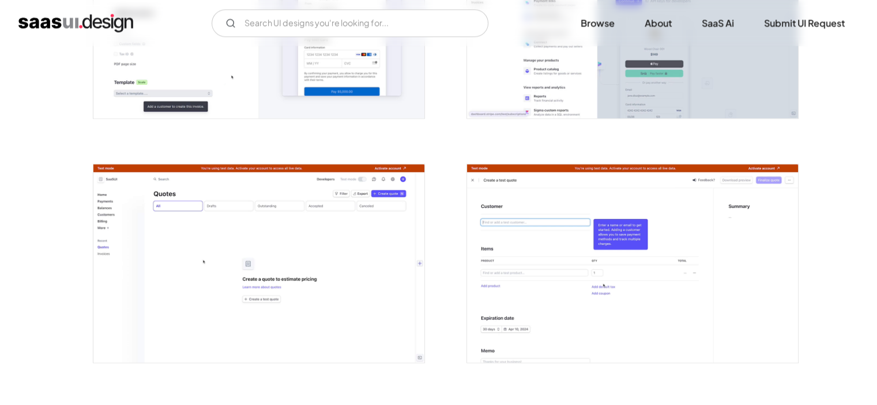
scroll to position [1575, 0]
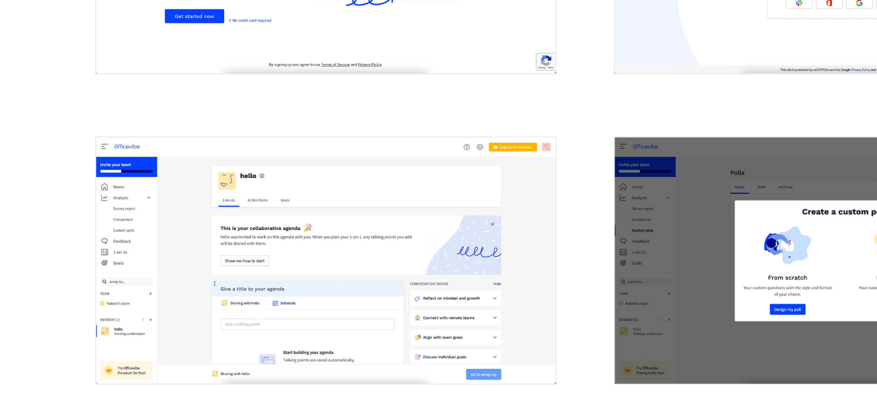
scroll to position [337, 0]
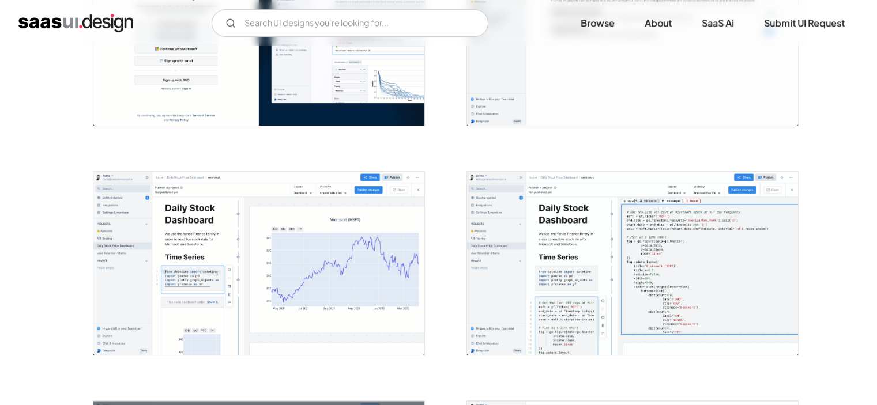
scroll to position [328, 0]
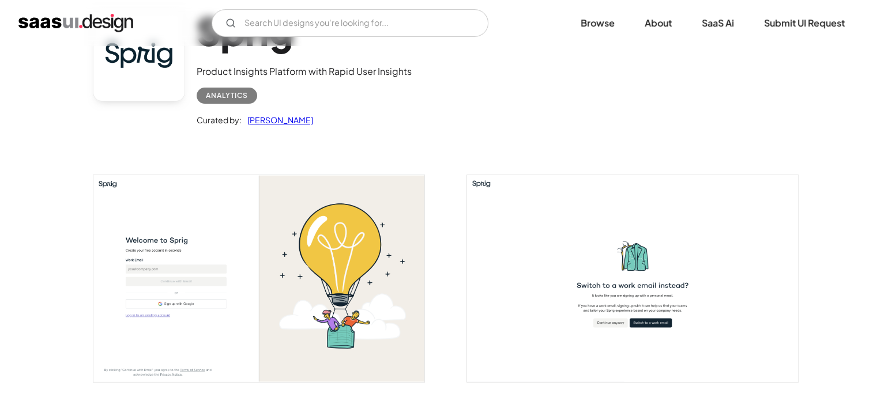
scroll to position [94, 0]
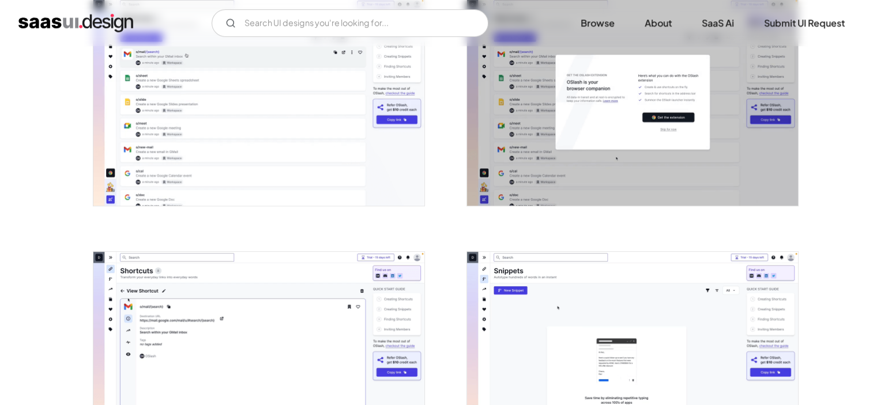
scroll to position [780, 0]
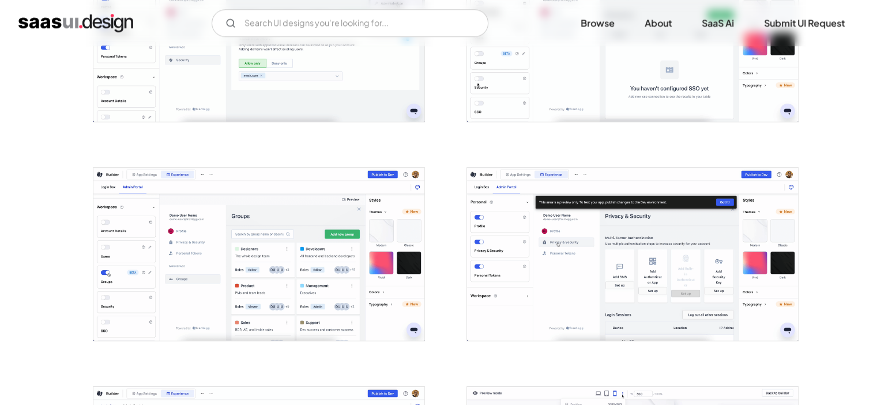
scroll to position [1172, 0]
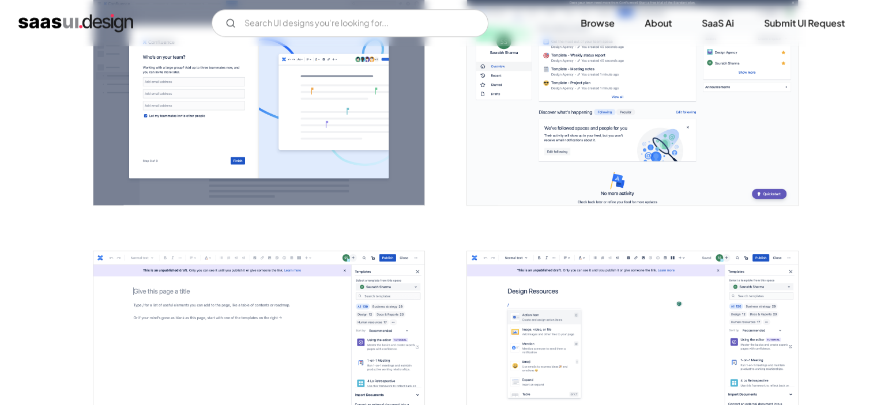
scroll to position [1212, 0]
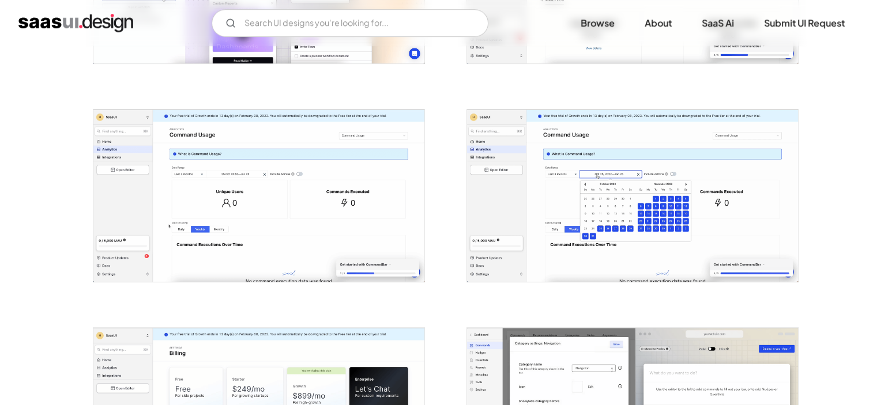
scroll to position [610, 0]
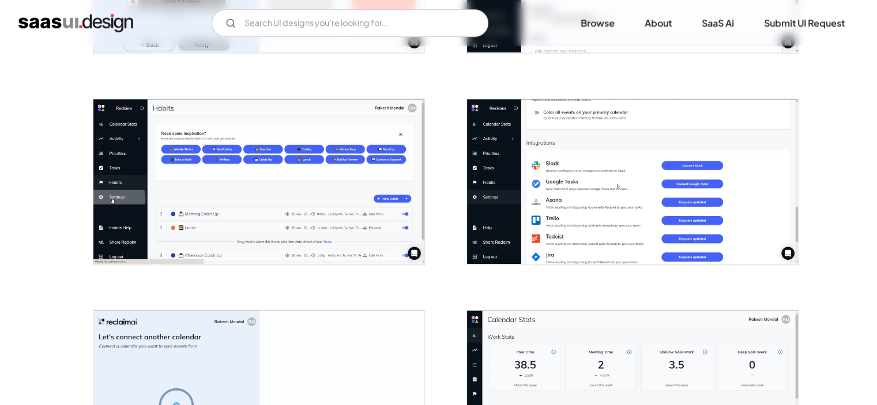
scroll to position [1016, 0]
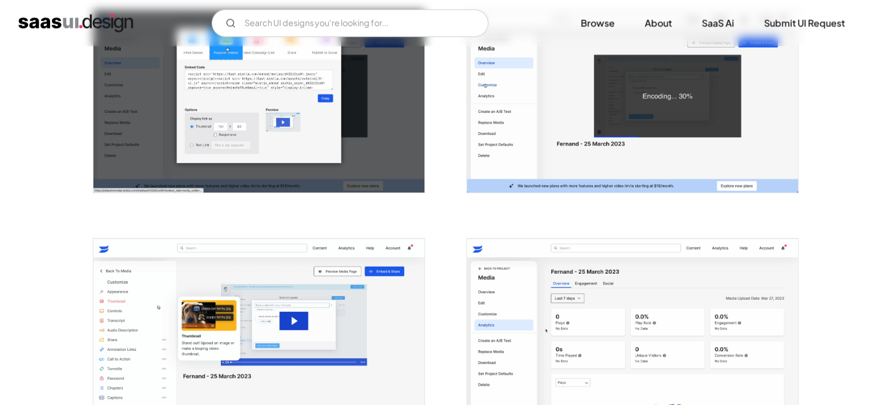
scroll to position [899, 0]
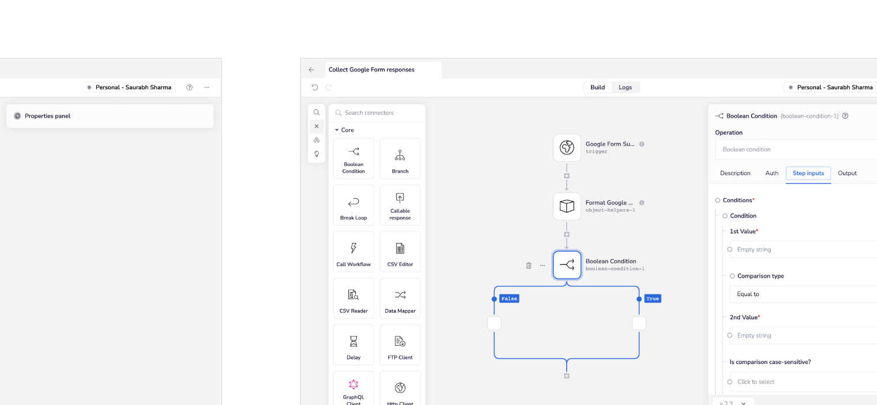
scroll to position [1139, 0]
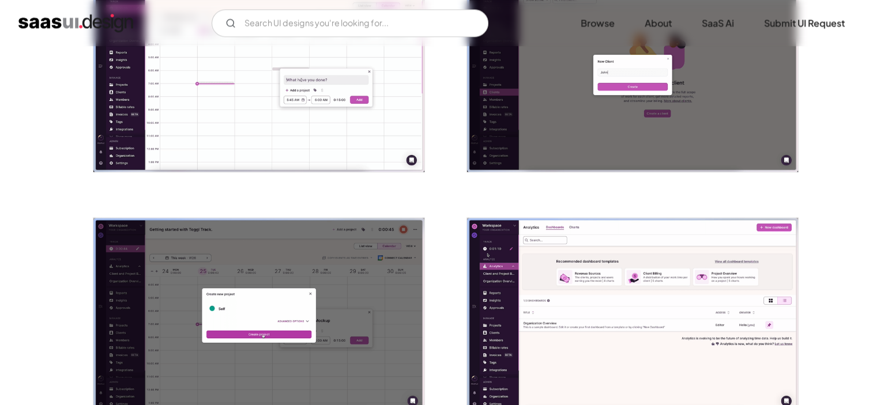
scroll to position [1499, 0]
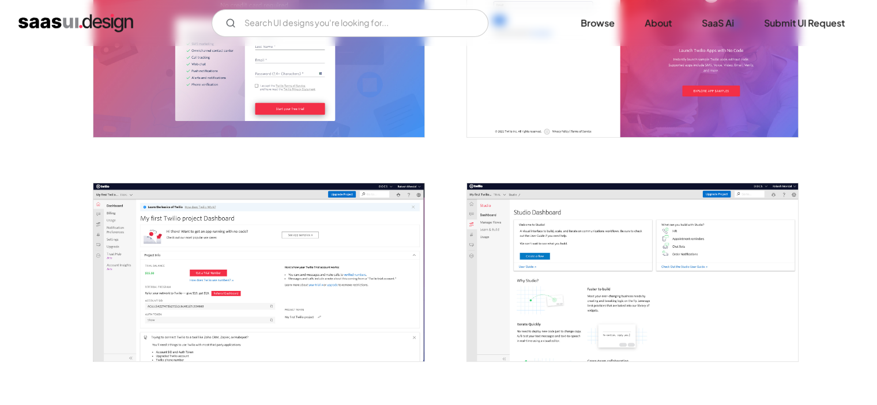
scroll to position [313, 0]
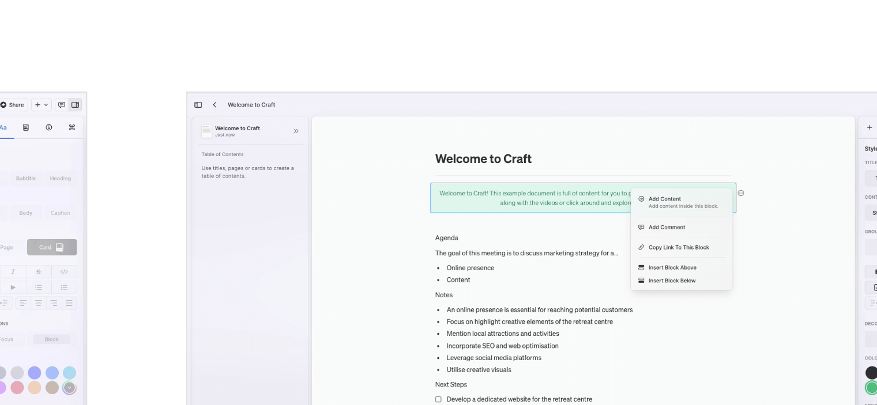
scroll to position [747, 0]
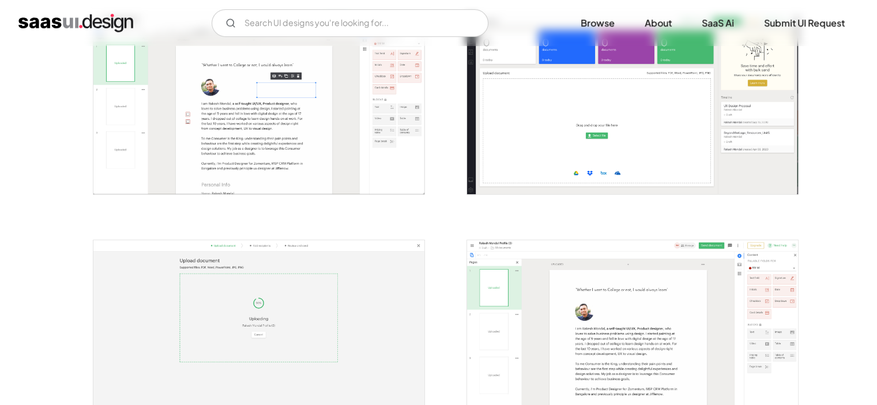
scroll to position [480, 0]
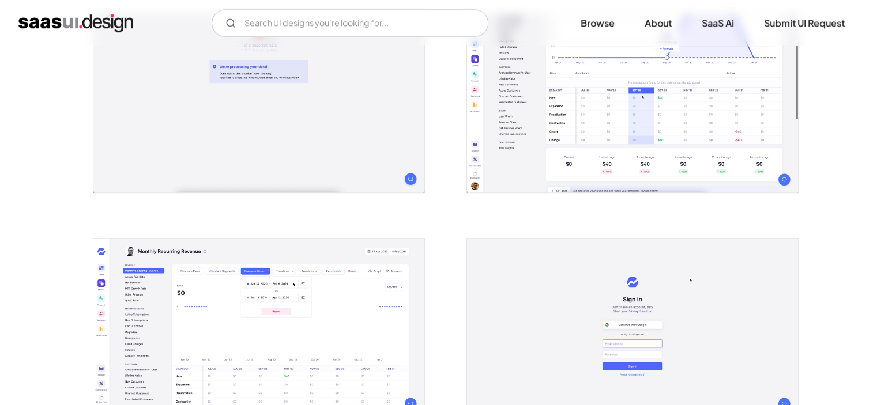
scroll to position [770, 0]
